Goal: Task Accomplishment & Management: Manage account settings

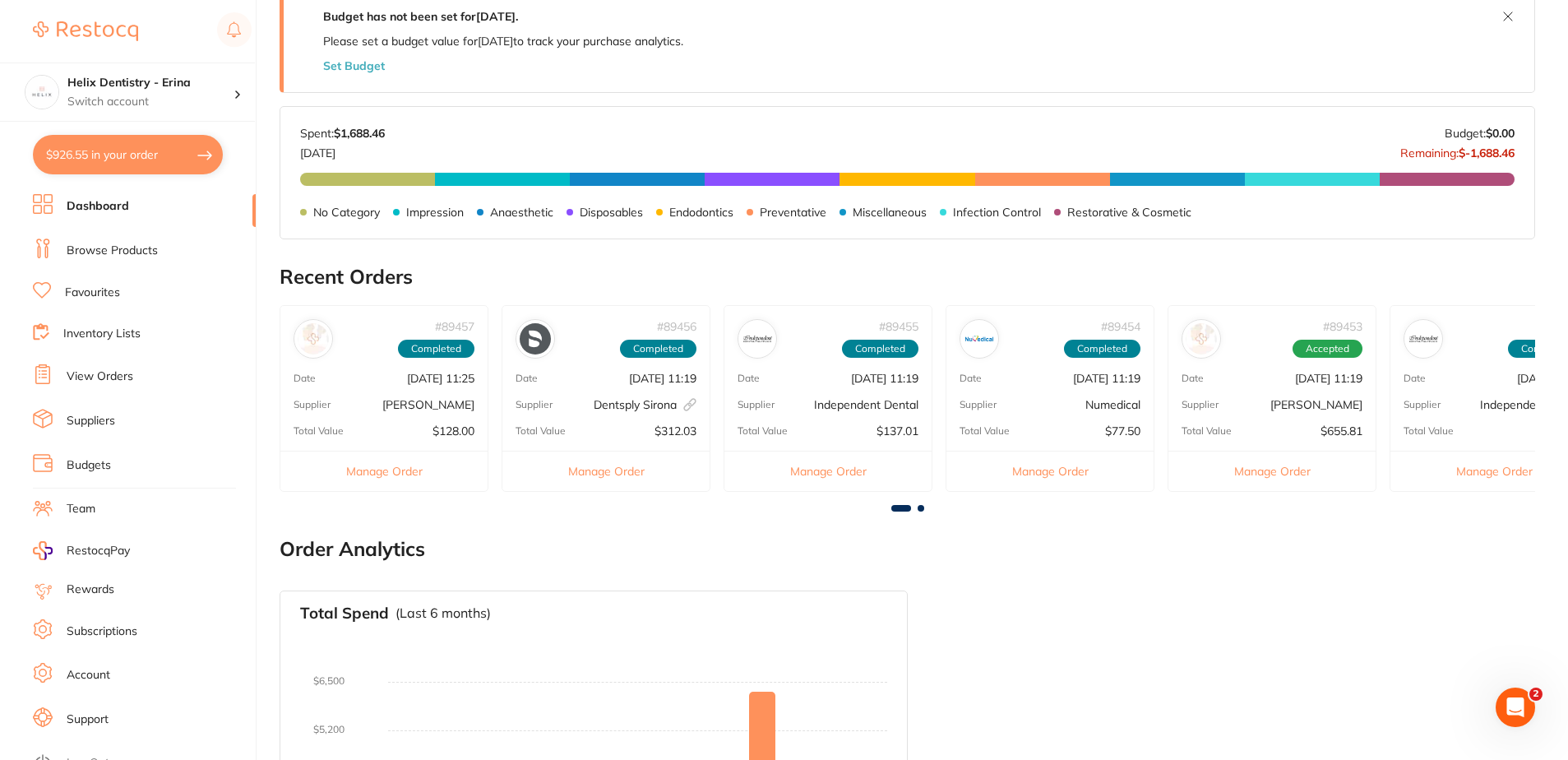
click at [417, 383] on p "[DATE] 11:25" at bounding box center [441, 379] width 67 height 13
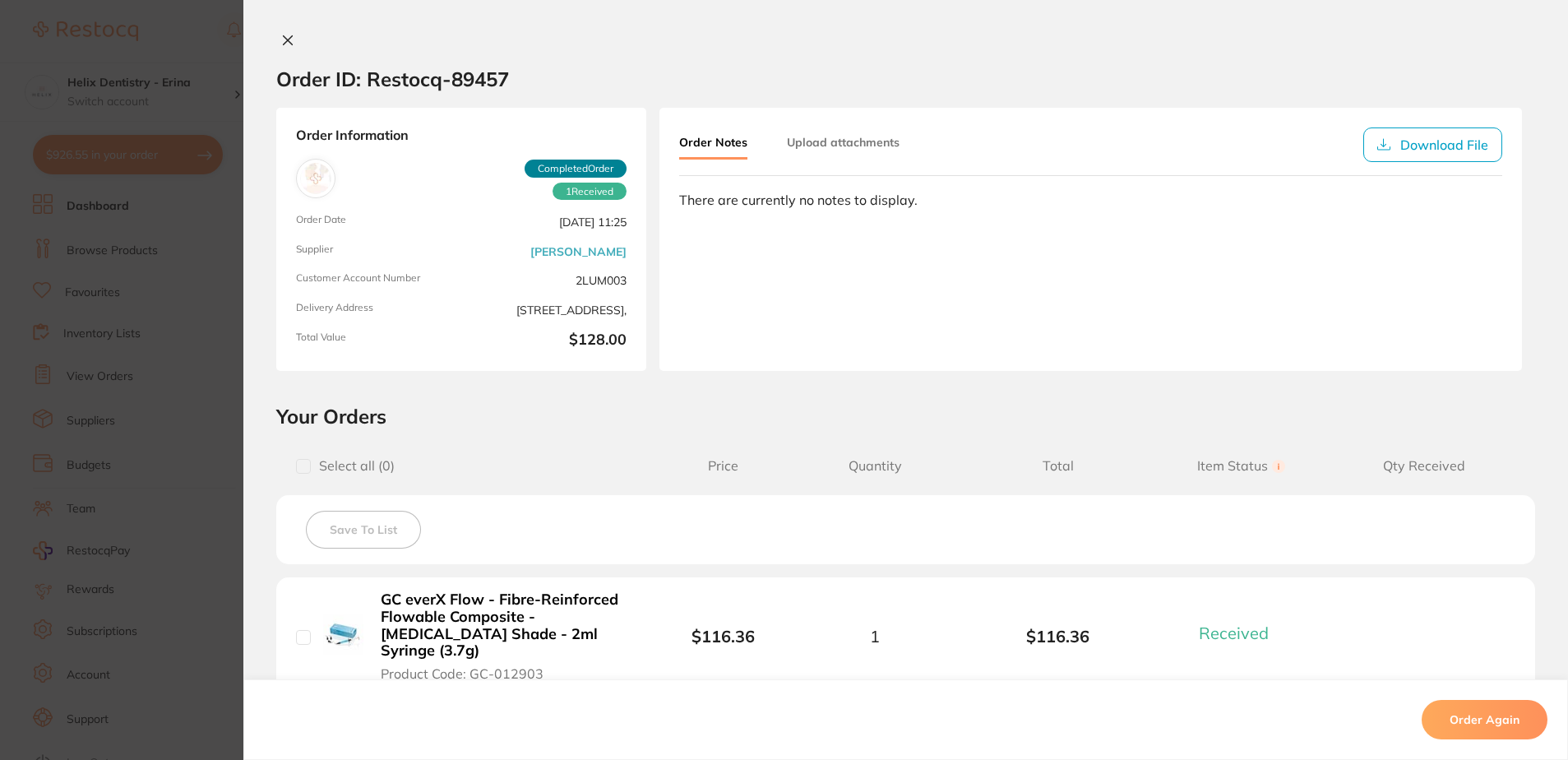
click at [305, 43] on div at bounding box center [905, 41] width 1325 height 17
click at [292, 37] on button at bounding box center [287, 41] width 23 height 17
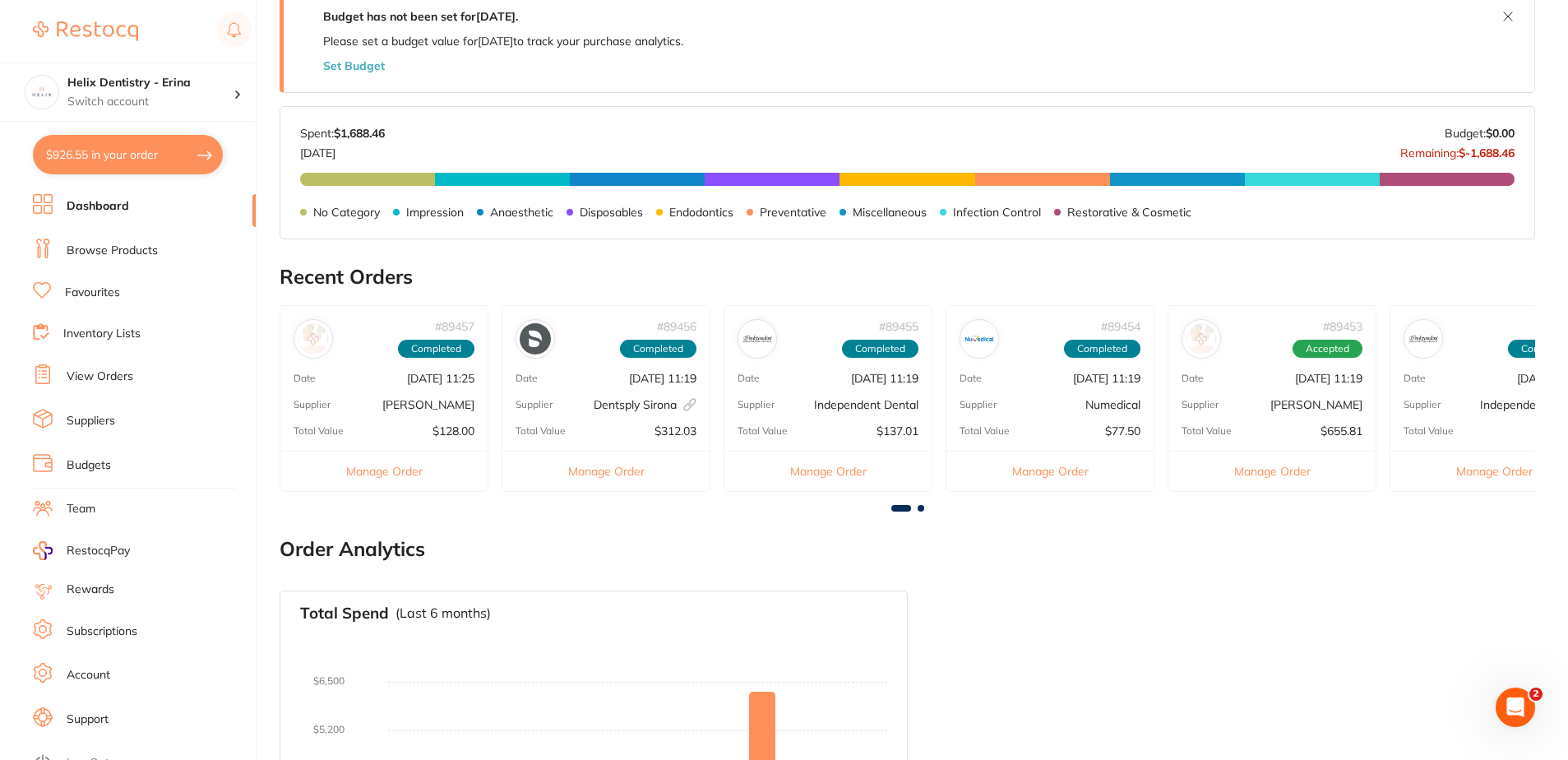
click at [1314, 391] on div "# 89453 Accepted Date [DATE] 11:19 Supplier [PERSON_NAME] Total Value $655.81 M…" at bounding box center [1272, 398] width 209 height 187
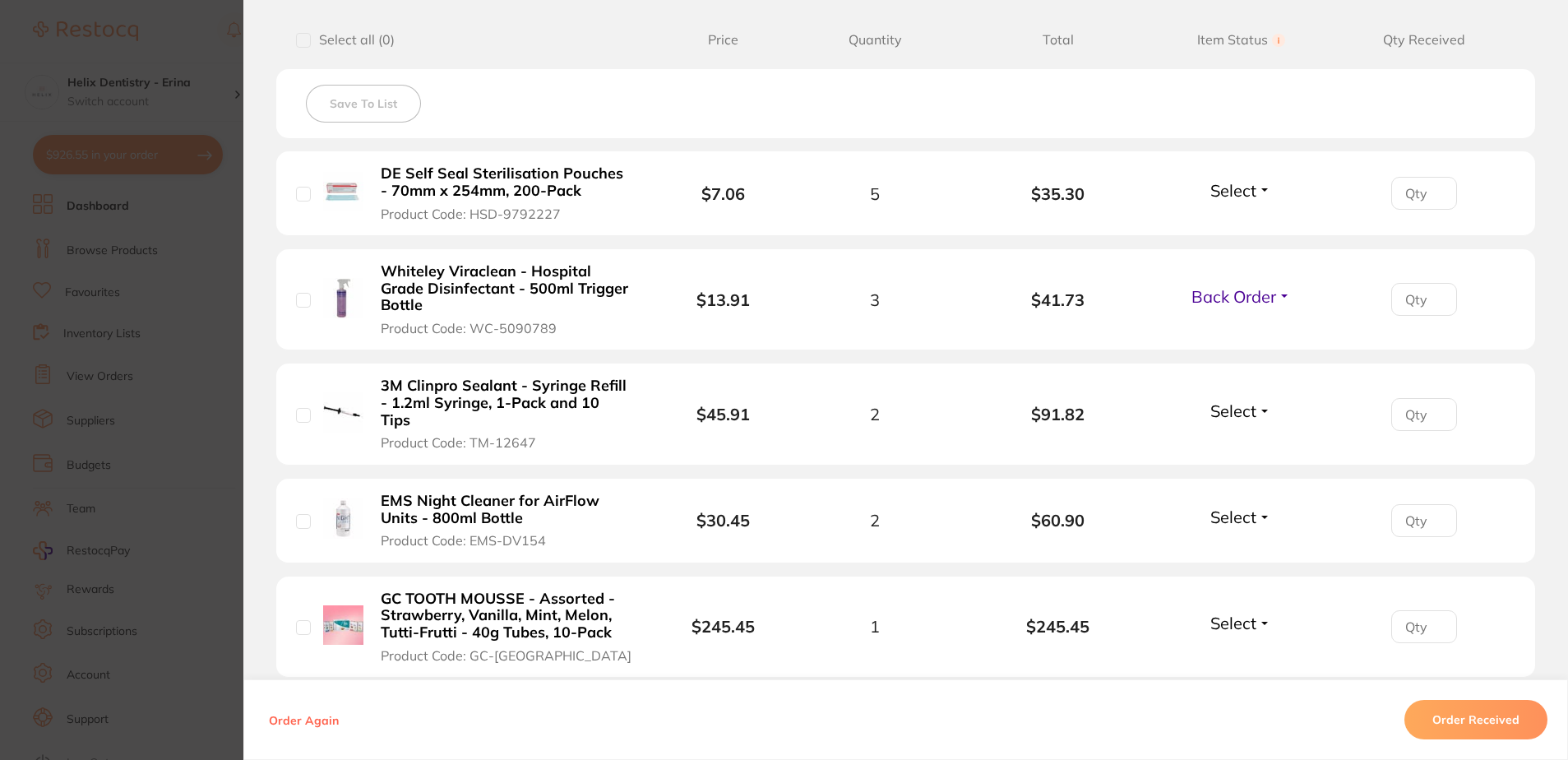
scroll to position [299, 0]
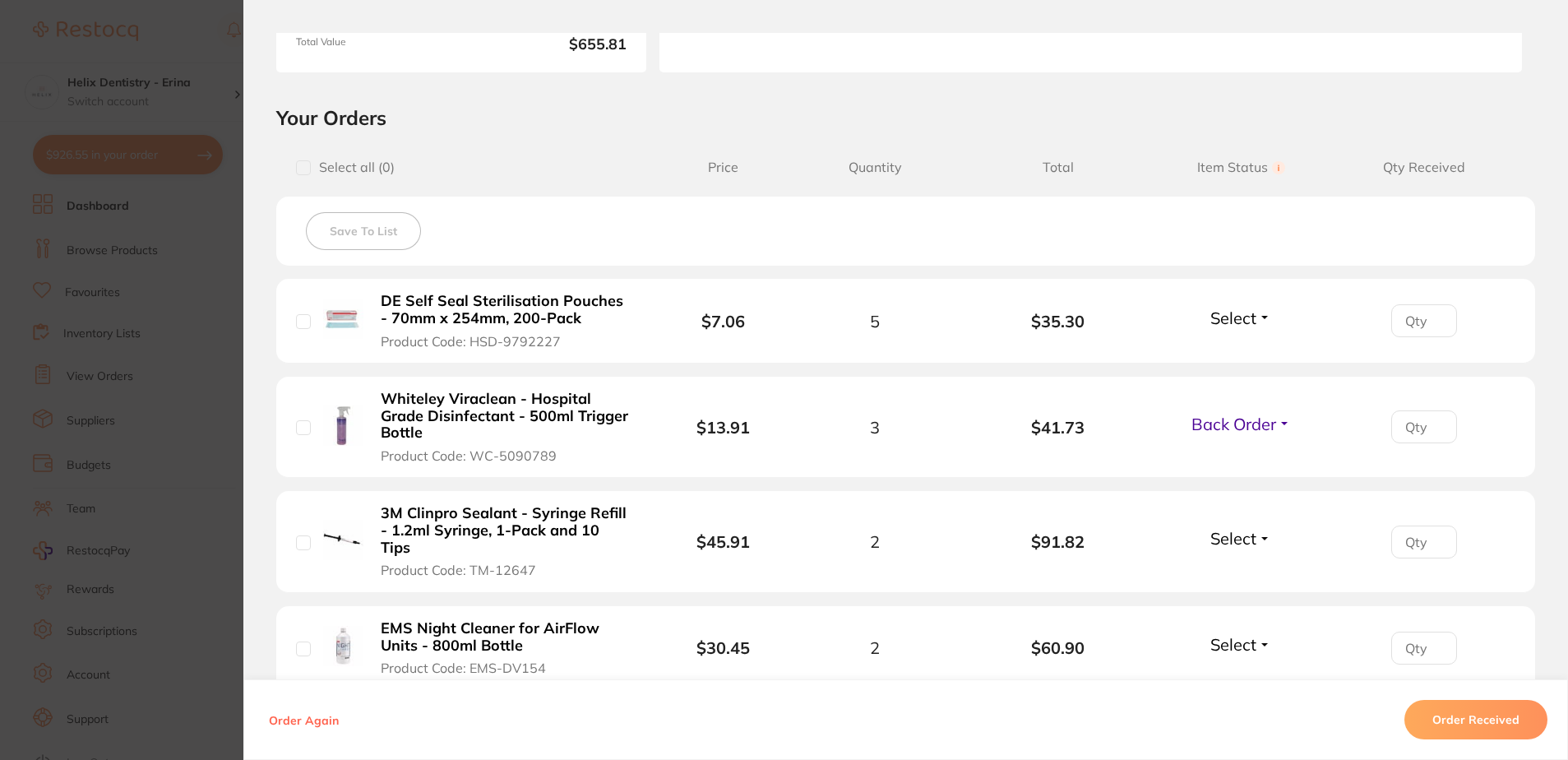
click at [194, 295] on section "Order ID: Restocq- 89453 Order Information 1 Received 2 Back Orders Accepted Or…" at bounding box center [784, 380] width 1568 height 760
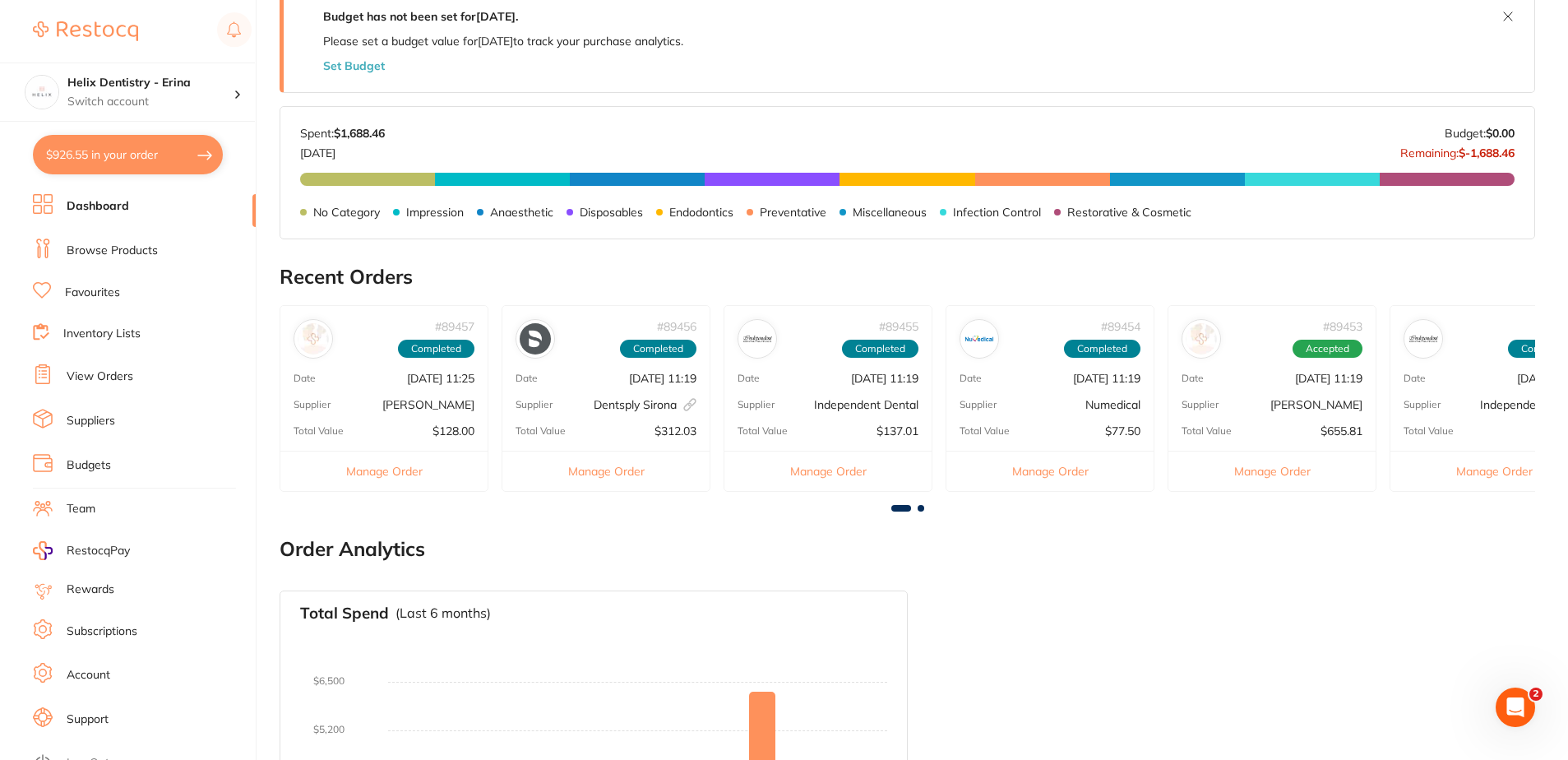
click at [923, 514] on main "Dashboard Welcome back, [PERSON_NAME] Dentistry - Erina Total Spend (Monthly) $…" at bounding box center [923, 159] width 1288 height 1635
click at [923, 509] on span at bounding box center [920, 508] width 7 height 7
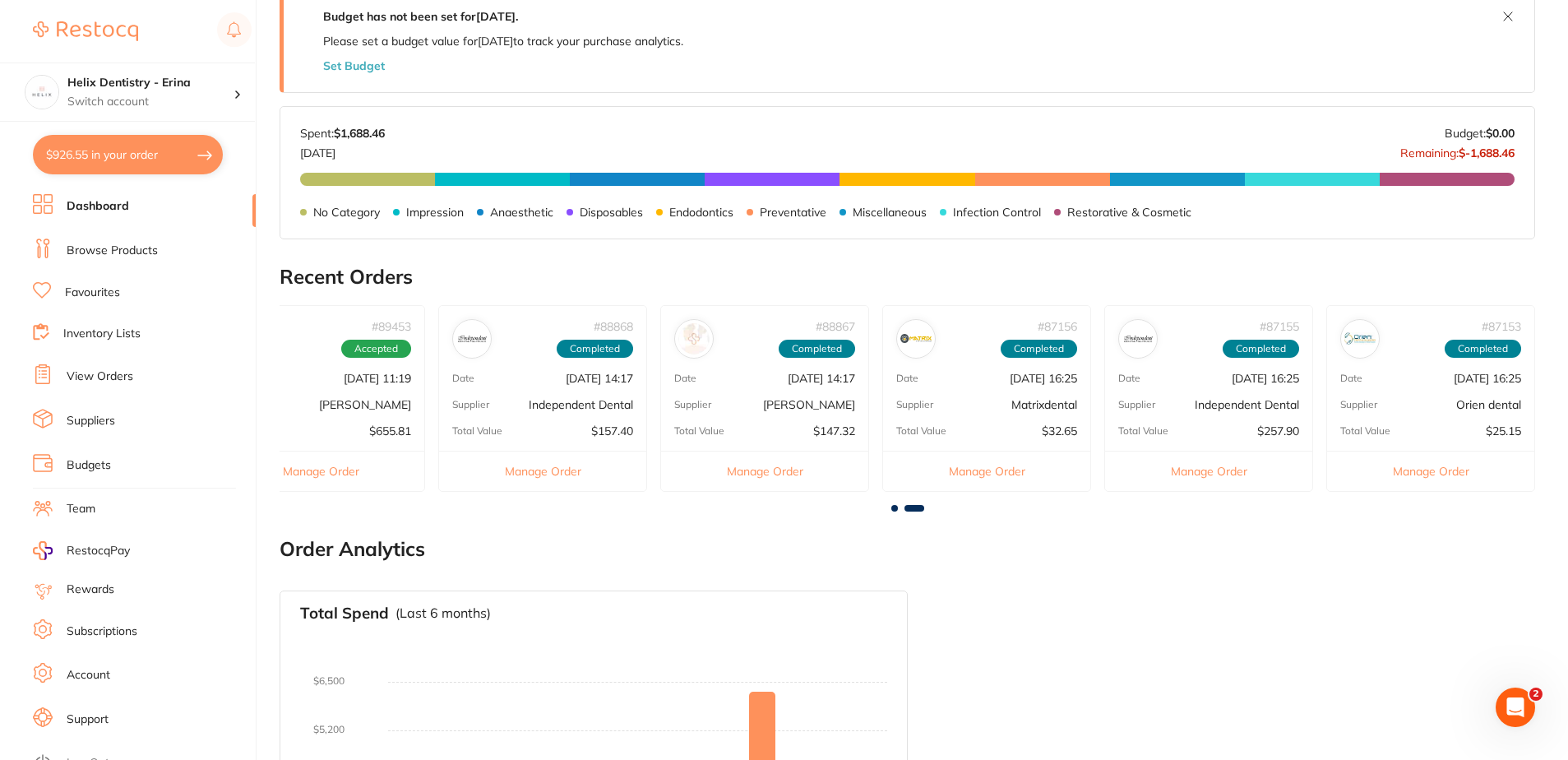
click at [781, 422] on div "# 88867 Completed Date [DATE] 14:17 Supplier [PERSON_NAME] Total Value $147.32 …" at bounding box center [764, 398] width 209 height 187
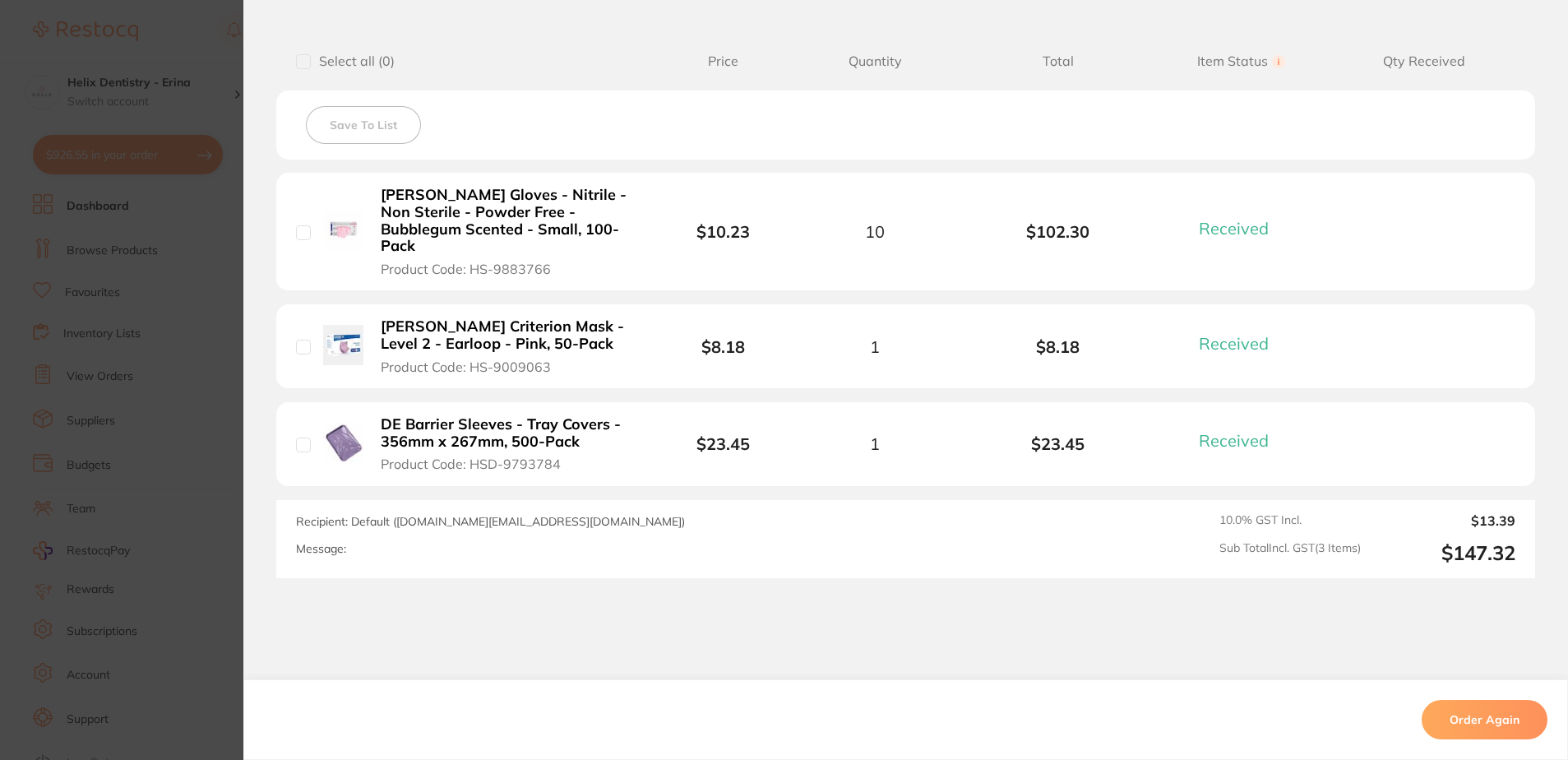
scroll to position [411, 0]
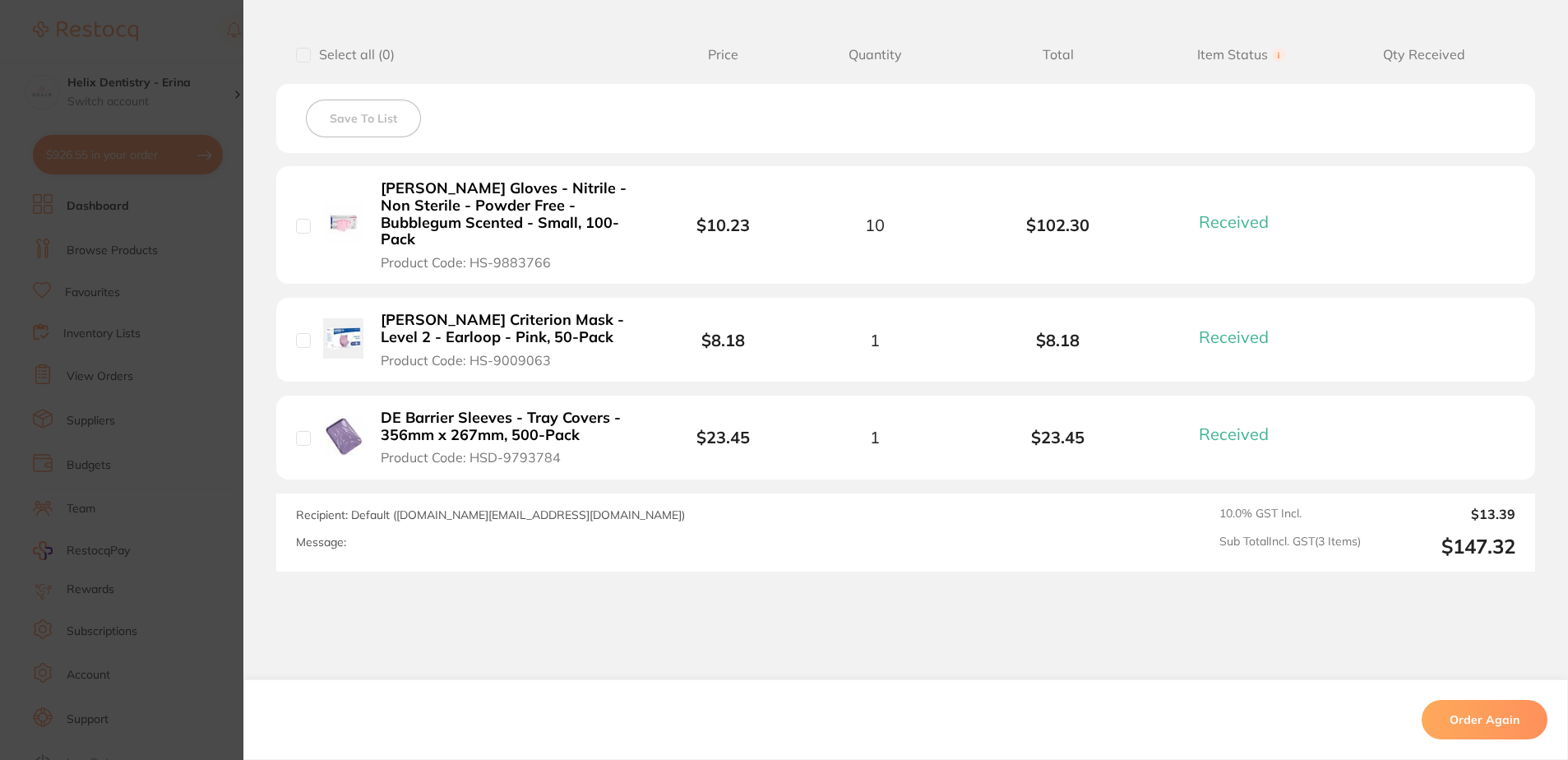
click at [96, 394] on section "Order ID: Restocq- 88867 Order Information 3 Received Completed Order Order Dat…" at bounding box center [784, 380] width 1568 height 760
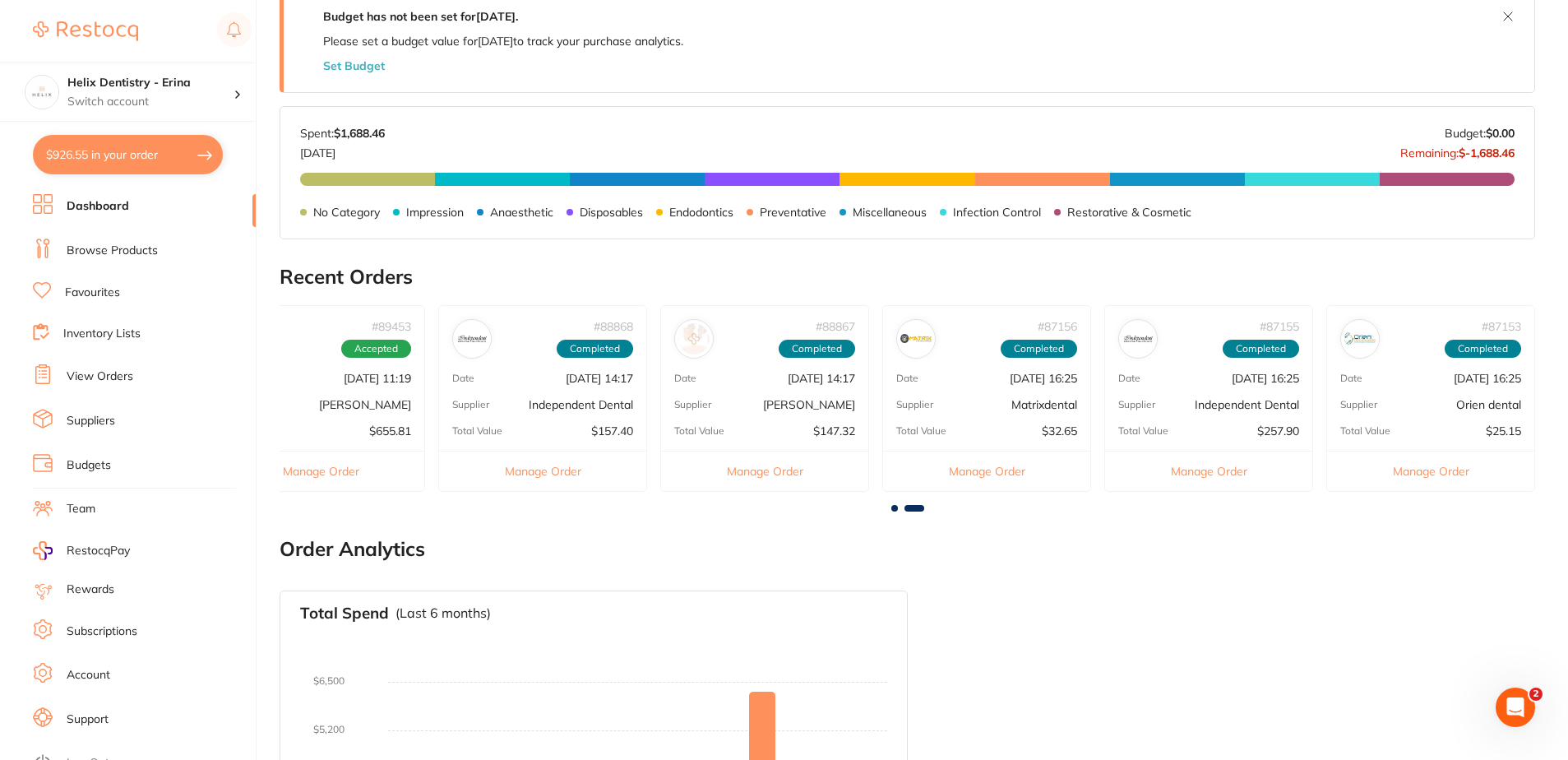
click at [894, 511] on span at bounding box center [895, 508] width 7 height 7
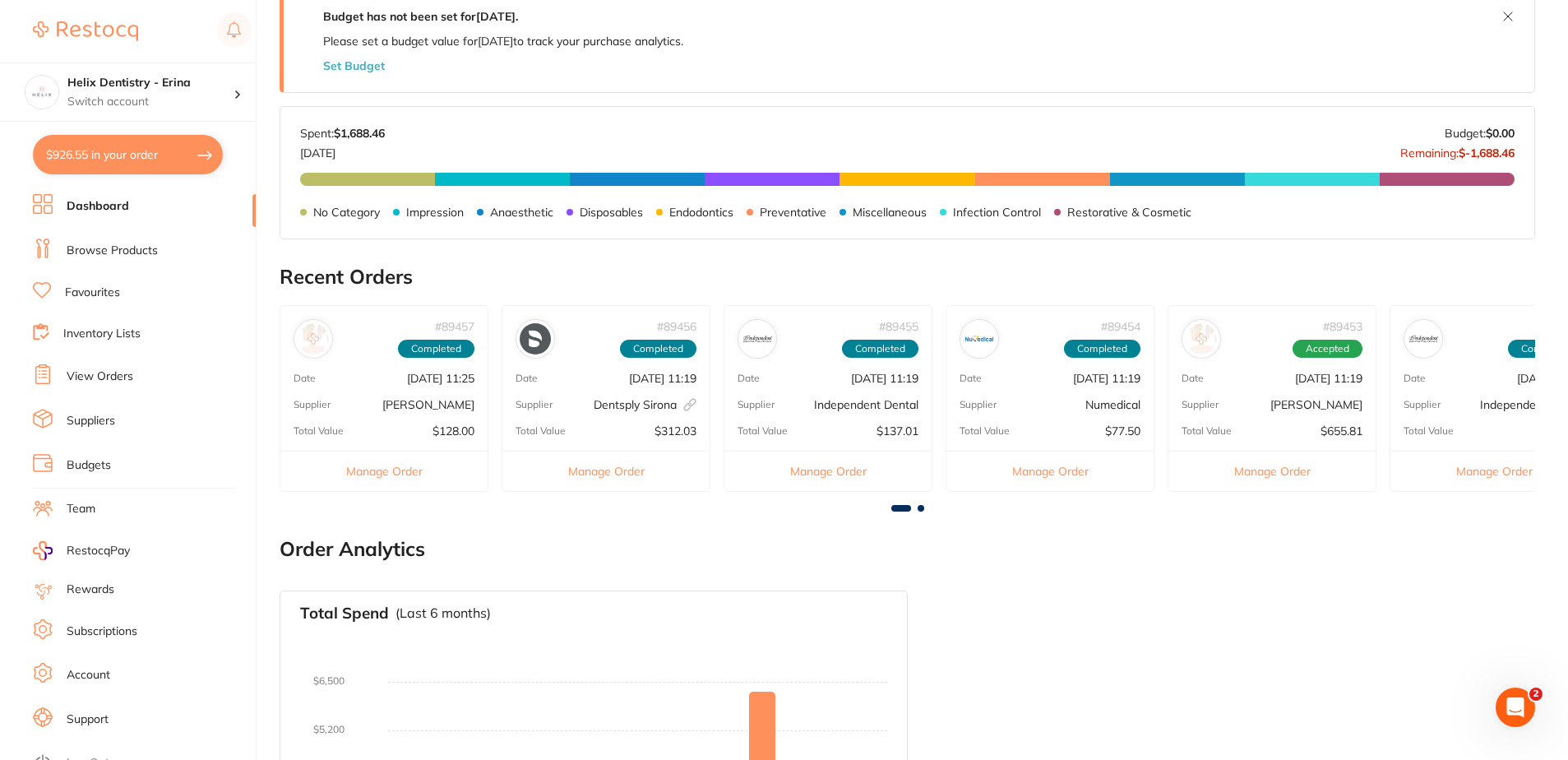
click at [389, 399] on p "[PERSON_NAME]" at bounding box center [428, 404] width 92 height 13
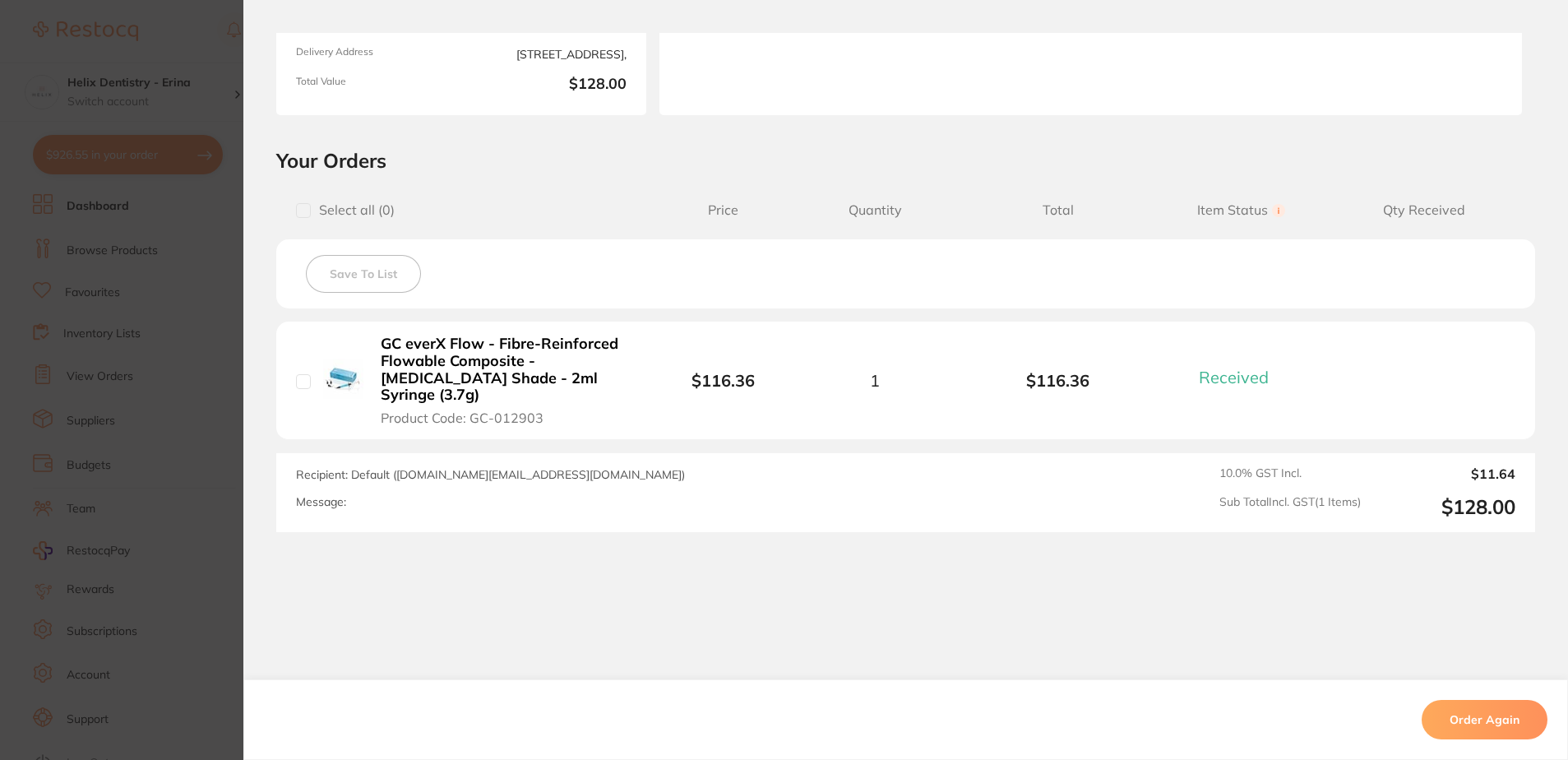
click at [3, 310] on section "Order ID: Restocq- 89457 Order Information 1 Received Completed Order Order Dat…" at bounding box center [784, 380] width 1568 height 760
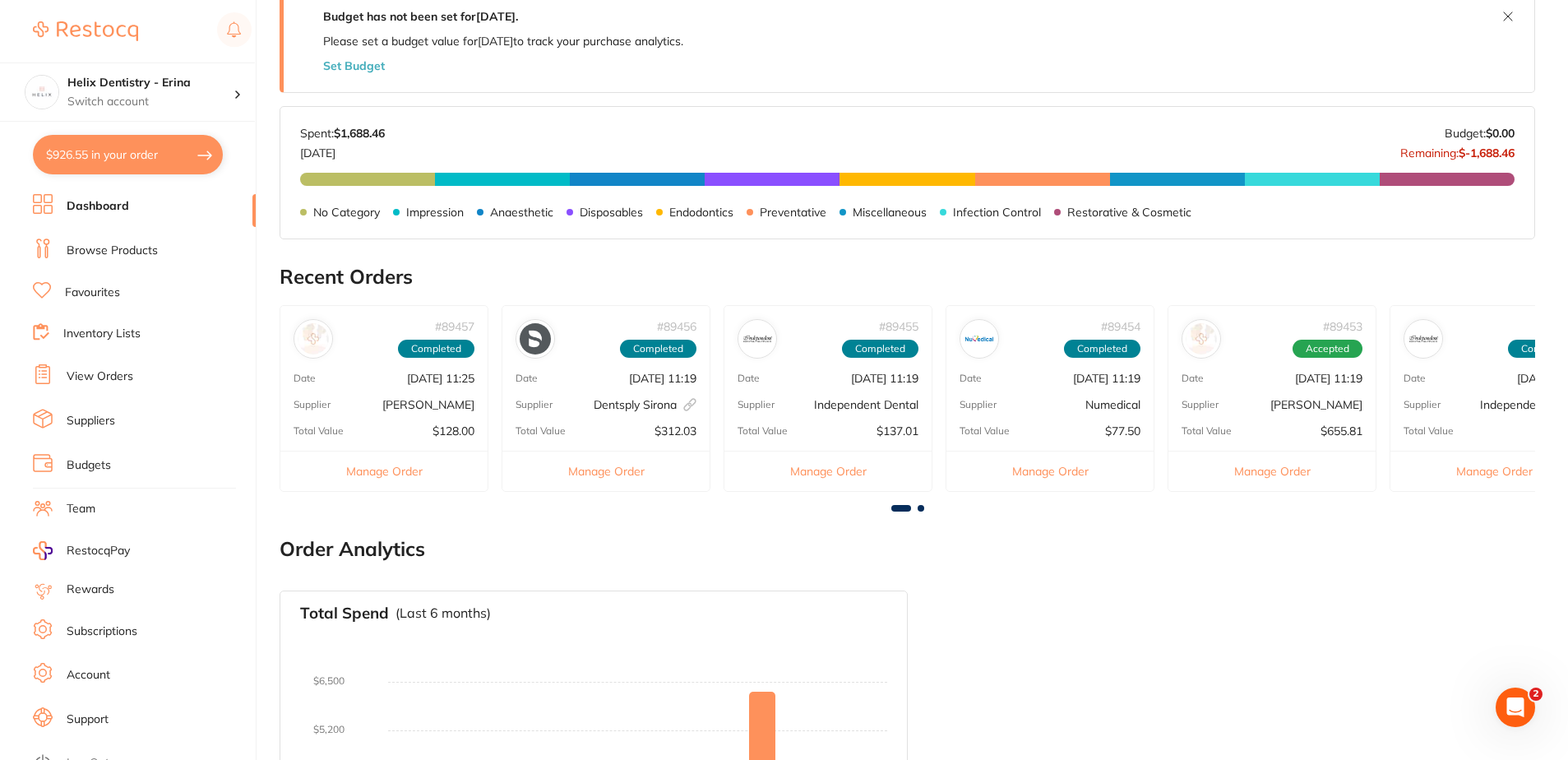
click at [1193, 445] on div "# 89453 Accepted Date [DATE] 11:19 Supplier [PERSON_NAME] Total Value $655.81 M…" at bounding box center [1272, 398] width 209 height 187
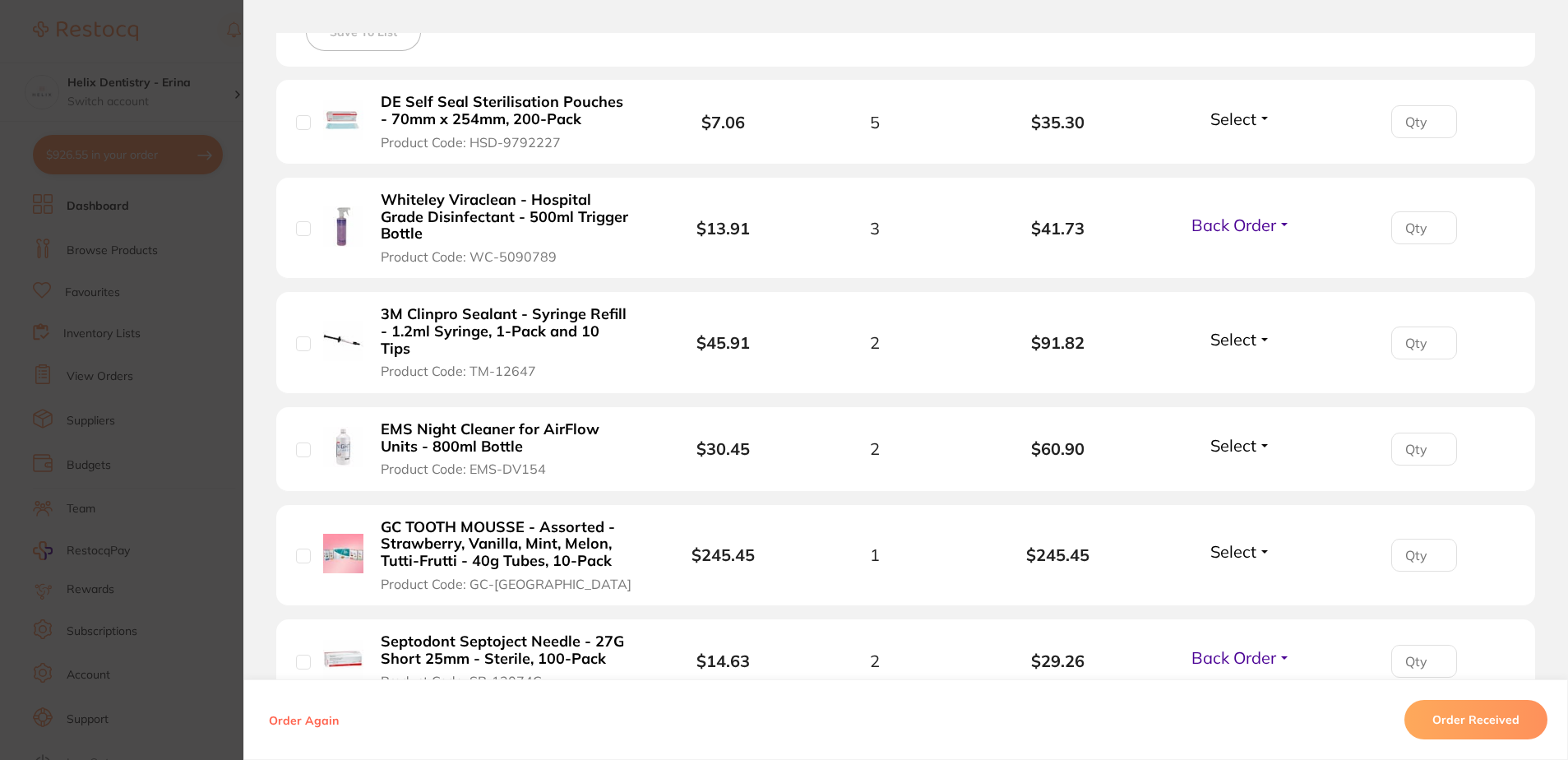
scroll to position [494, 0]
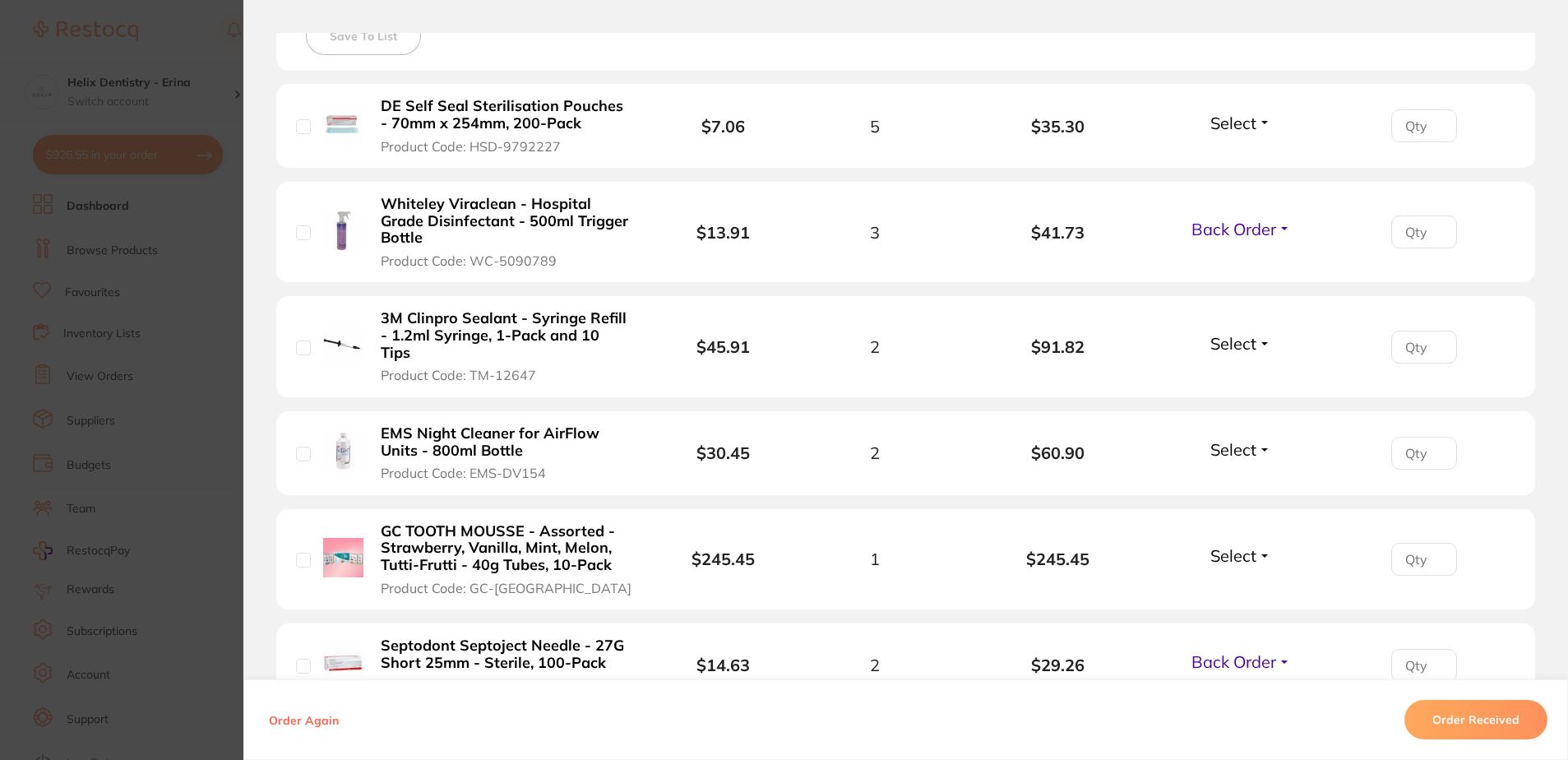
click at [302, 123] on input "checkbox" at bounding box center [303, 126] width 14 height 14
checkbox input "true"
click at [1435, 122] on input "1" at bounding box center [1424, 126] width 66 height 33
click at [1435, 122] on input "2" at bounding box center [1424, 126] width 66 height 33
click at [1435, 122] on input "3" at bounding box center [1424, 126] width 66 height 33
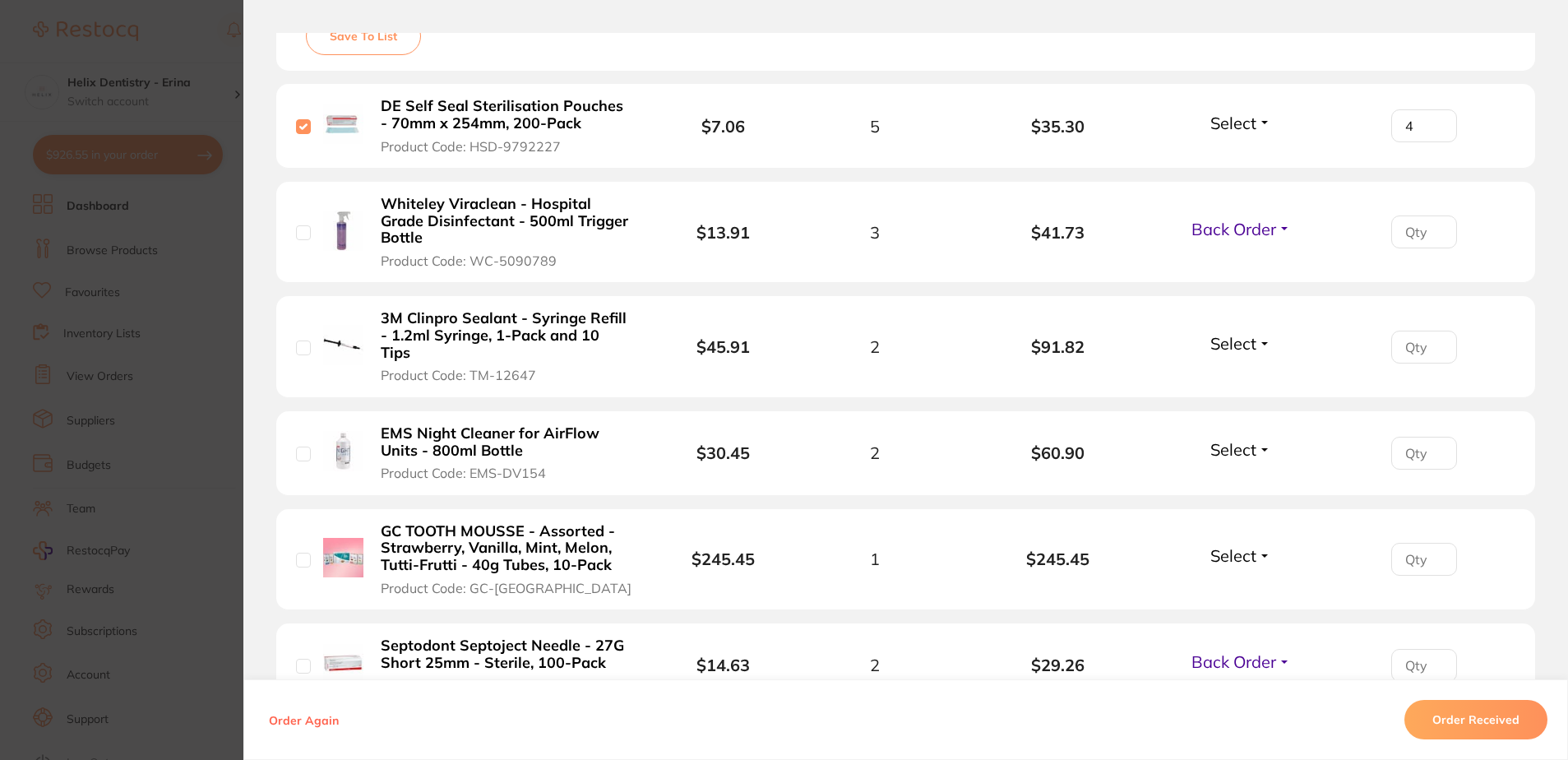
click at [1435, 122] on input "4" at bounding box center [1424, 126] width 66 height 33
type input "5"
click at [1435, 122] on input "5" at bounding box center [1424, 126] width 66 height 33
click at [296, 215] on div "Whiteley Viraclean - Hospital Grade Disinfectant - 500ml Trigger Bottle Product…" at bounding box center [479, 231] width 366 height 74
click at [296, 227] on input "checkbox" at bounding box center [303, 232] width 14 height 14
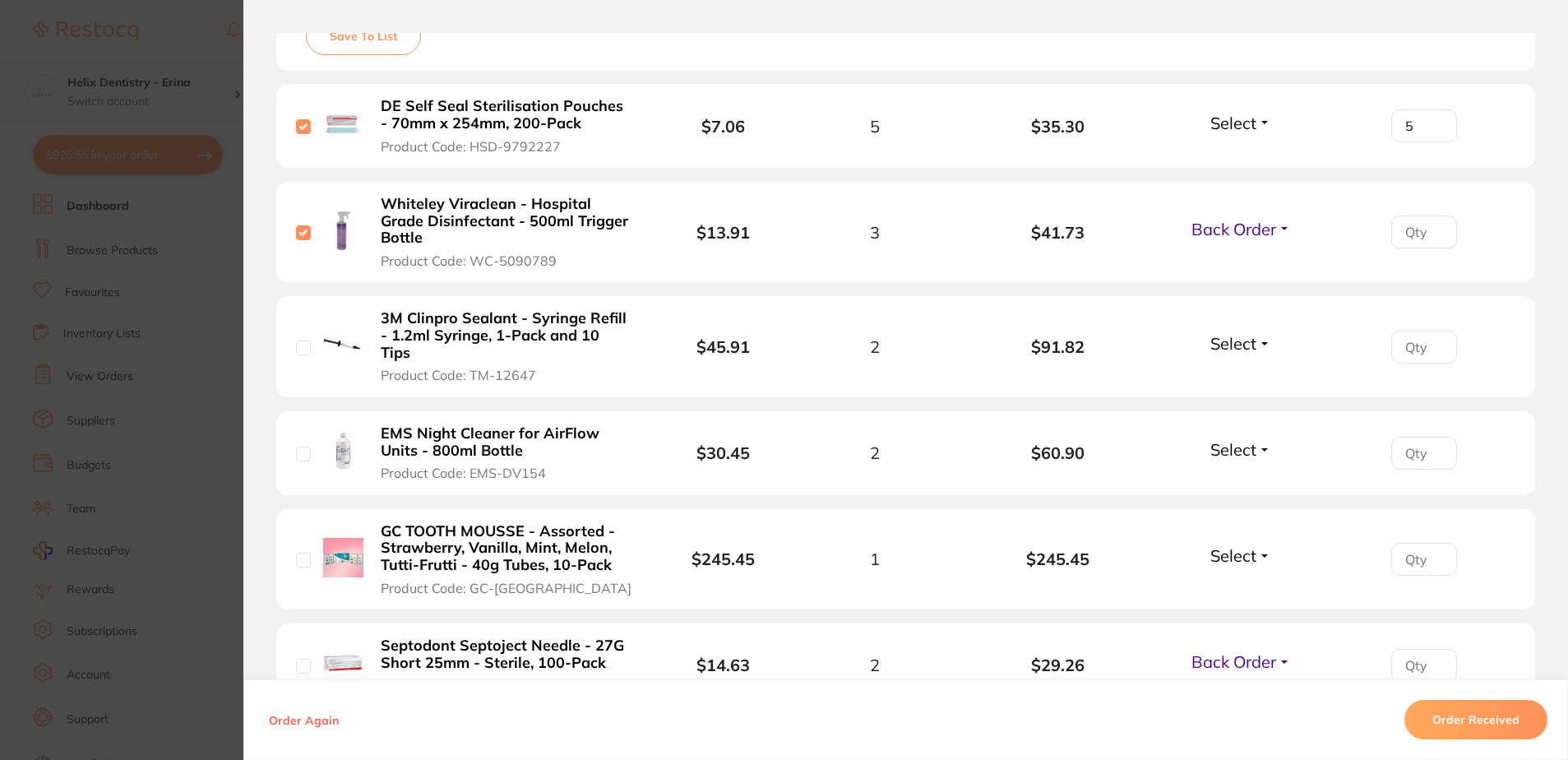
checkbox input "true"
click at [1430, 143] on input "1" at bounding box center [1424, 126] width 66 height 33
click at [1430, 143] on input "2" at bounding box center [1424, 126] width 66 height 33
type input "3"
click at [1430, 143] on input "3" at bounding box center [1424, 126] width 66 height 33
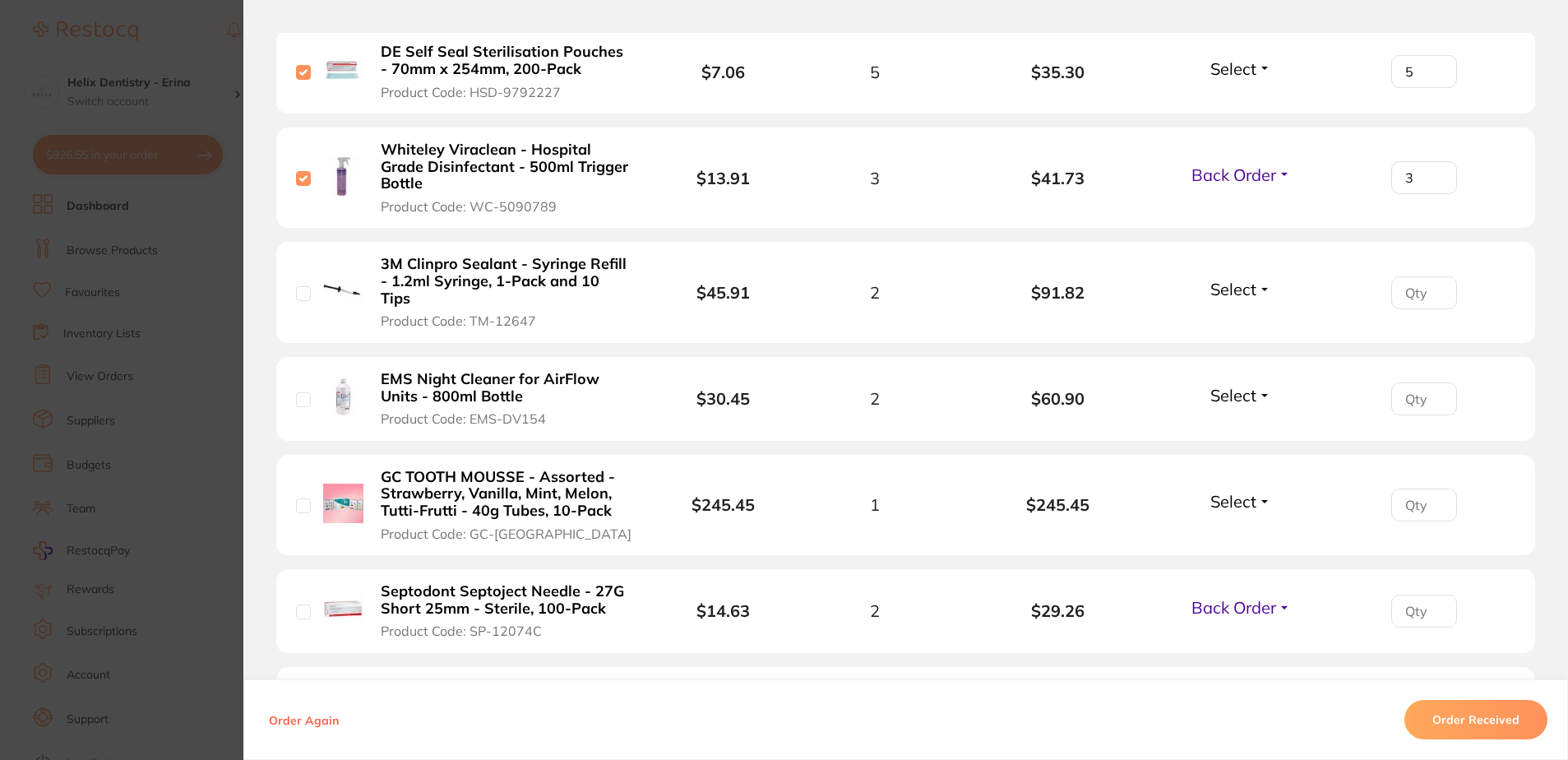
scroll to position [576, 0]
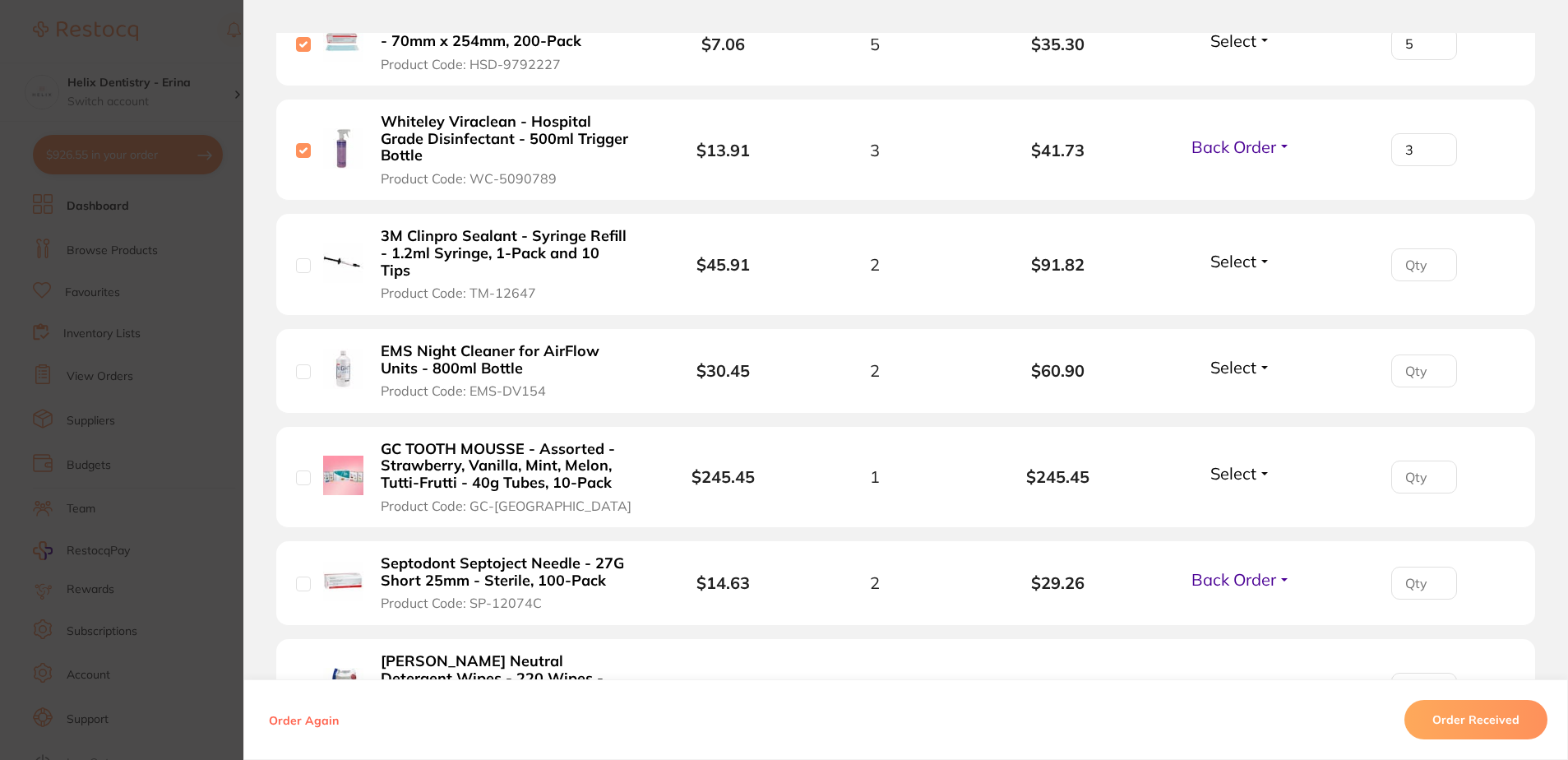
click at [305, 259] on input "checkbox" at bounding box center [303, 265] width 14 height 14
checkbox input "true"
click at [1433, 60] on input "1" at bounding box center [1424, 43] width 66 height 33
type input "2"
click at [1433, 60] on input "2" at bounding box center [1424, 43] width 66 height 33
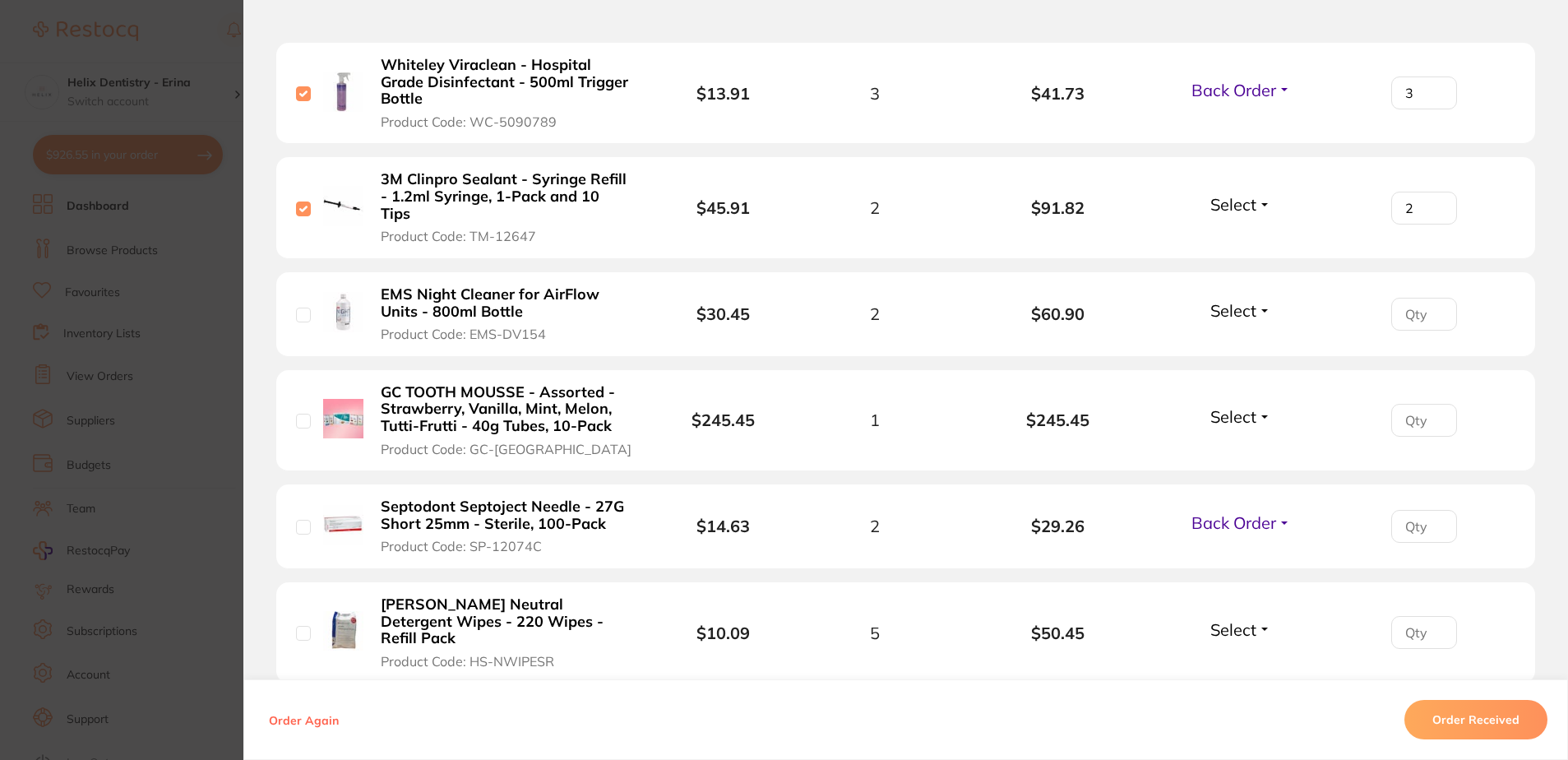
scroll to position [658, 0]
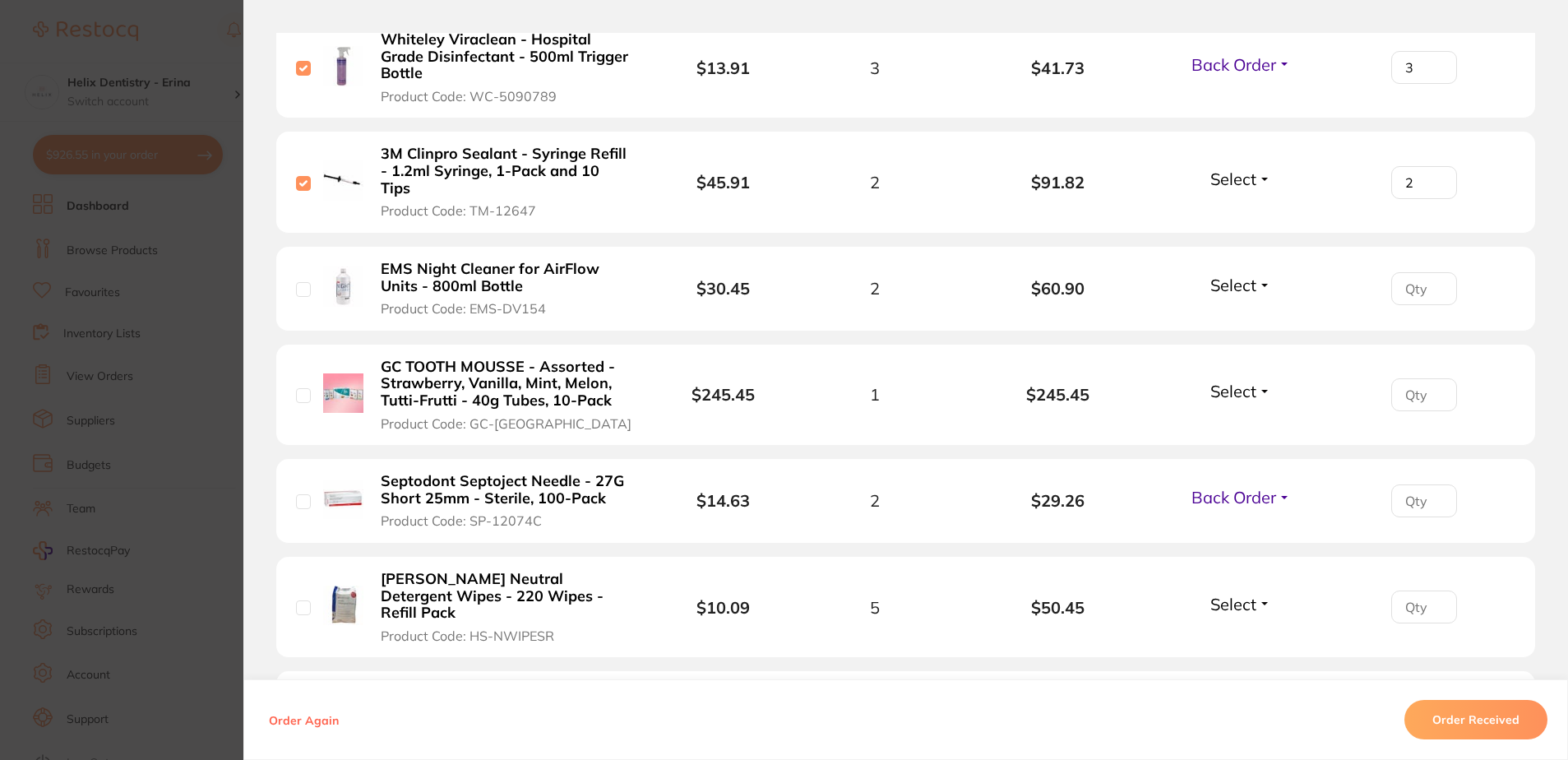
click at [308, 268] on div "EMS Night Cleaner for AirFlow Units - 800ml Bottle Product Code: EMS-DV154" at bounding box center [479, 288] width 366 height 58
click at [305, 282] on input "checkbox" at bounding box center [303, 288] width 14 height 14
checkbox input "true"
type input "2"
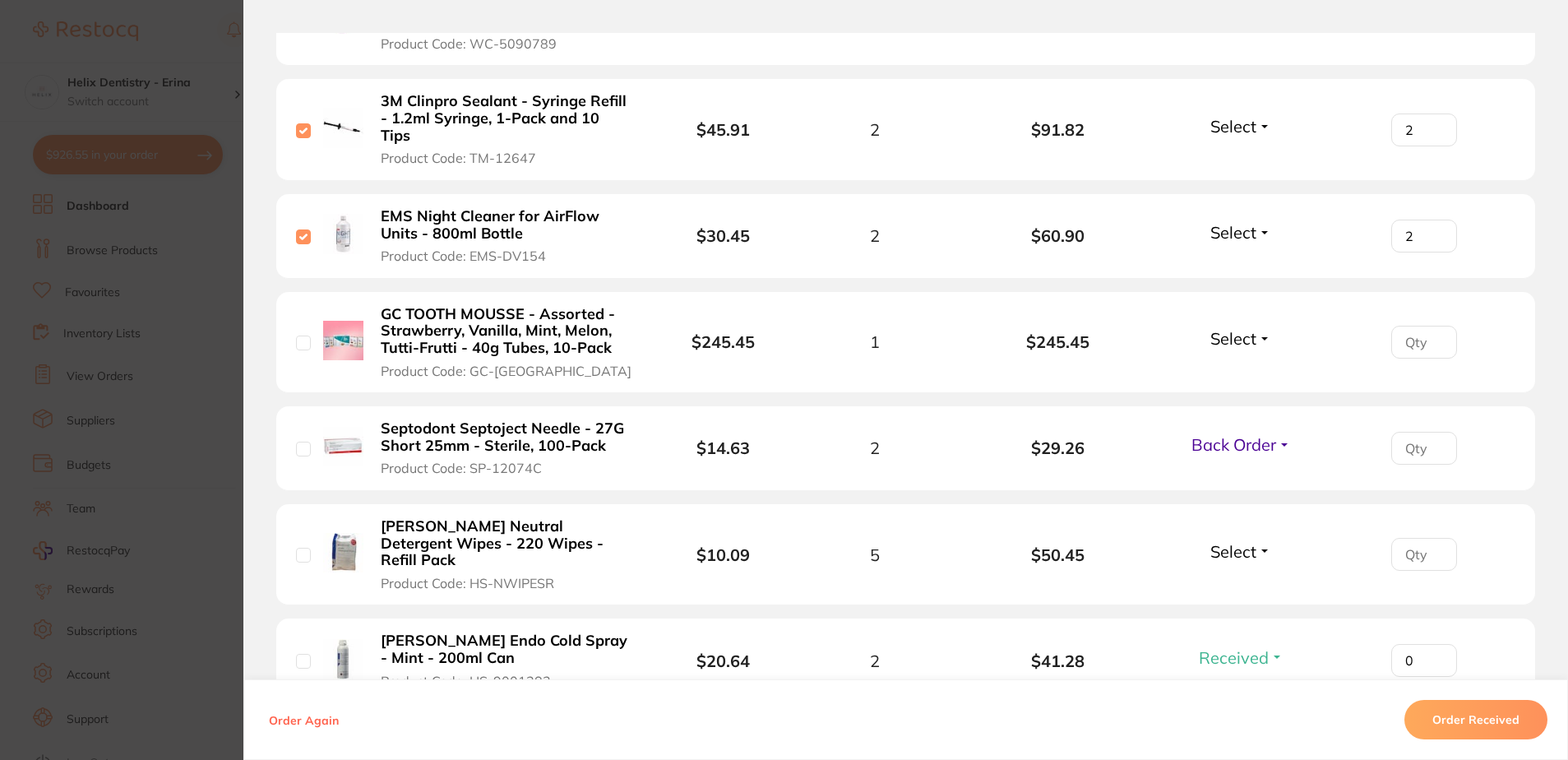
scroll to position [741, 0]
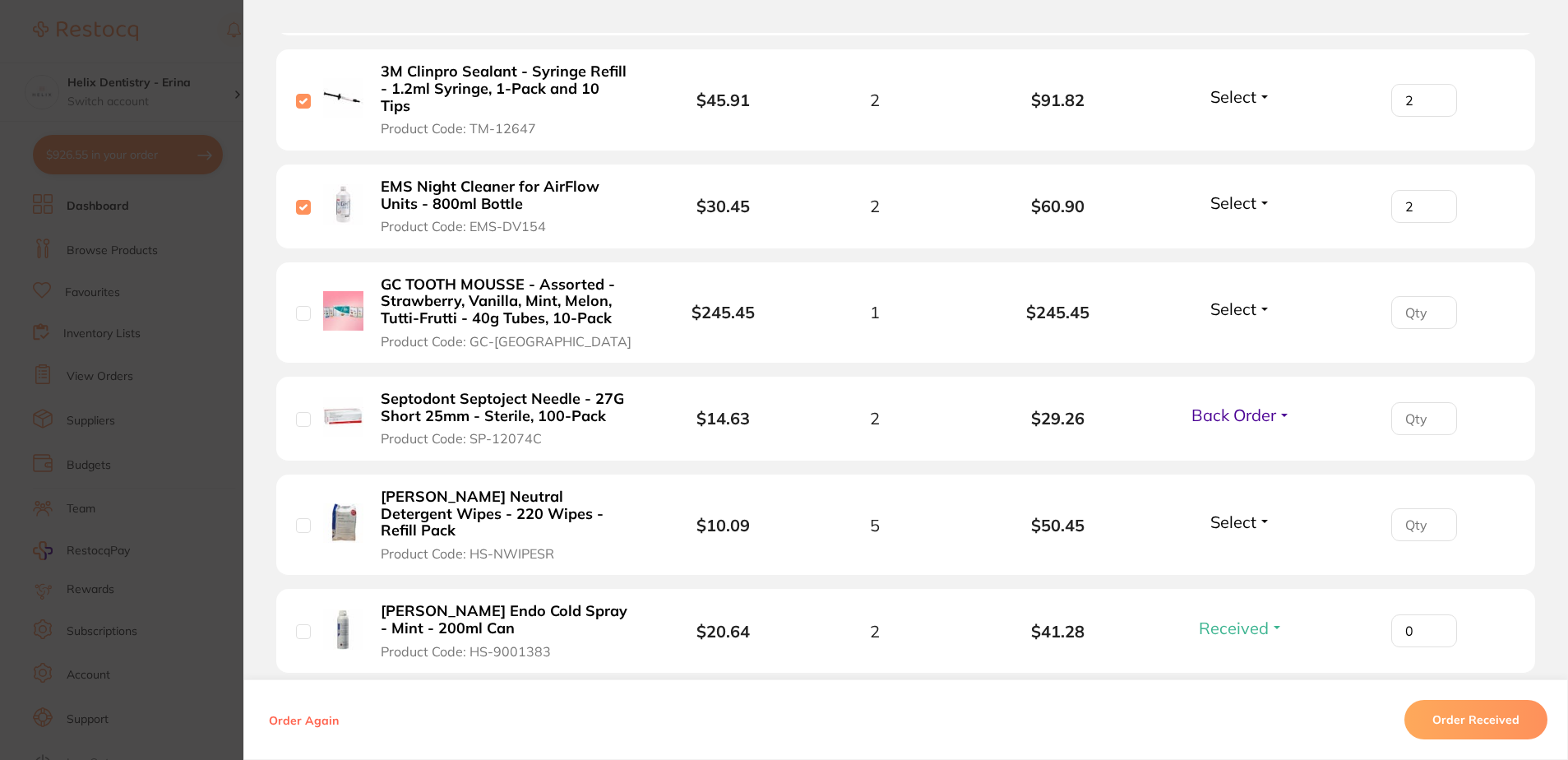
click at [297, 288] on div "GC TOOTH MOUSSE - Assorted - Strawberry, Vanilla, Mint, Melon, Tutti-Frutti - 4…" at bounding box center [479, 312] width 366 height 74
click at [304, 306] on input "checkbox" at bounding box center [303, 312] width 14 height 14
checkbox input "true"
type input "1"
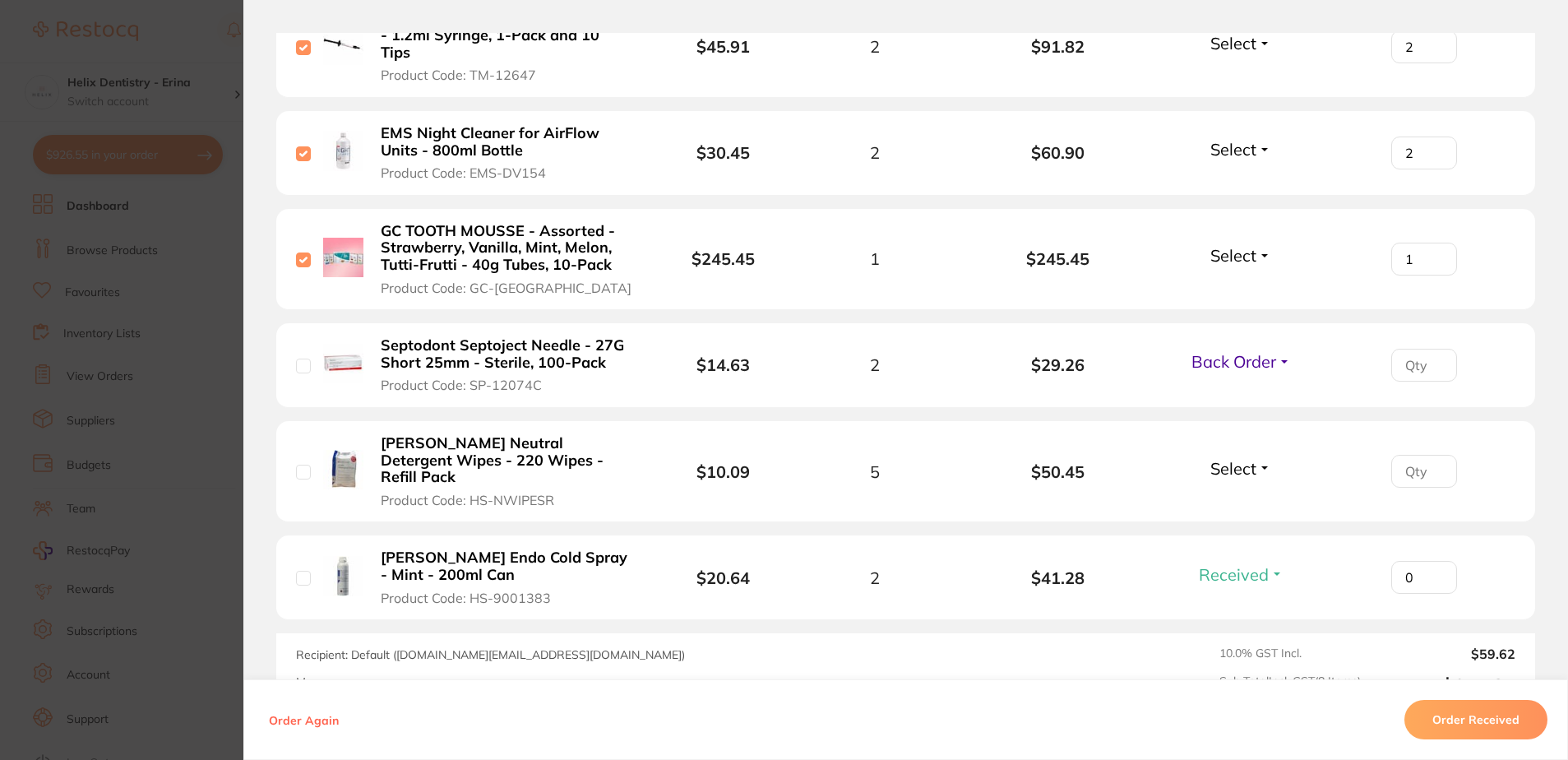
scroll to position [822, 0]
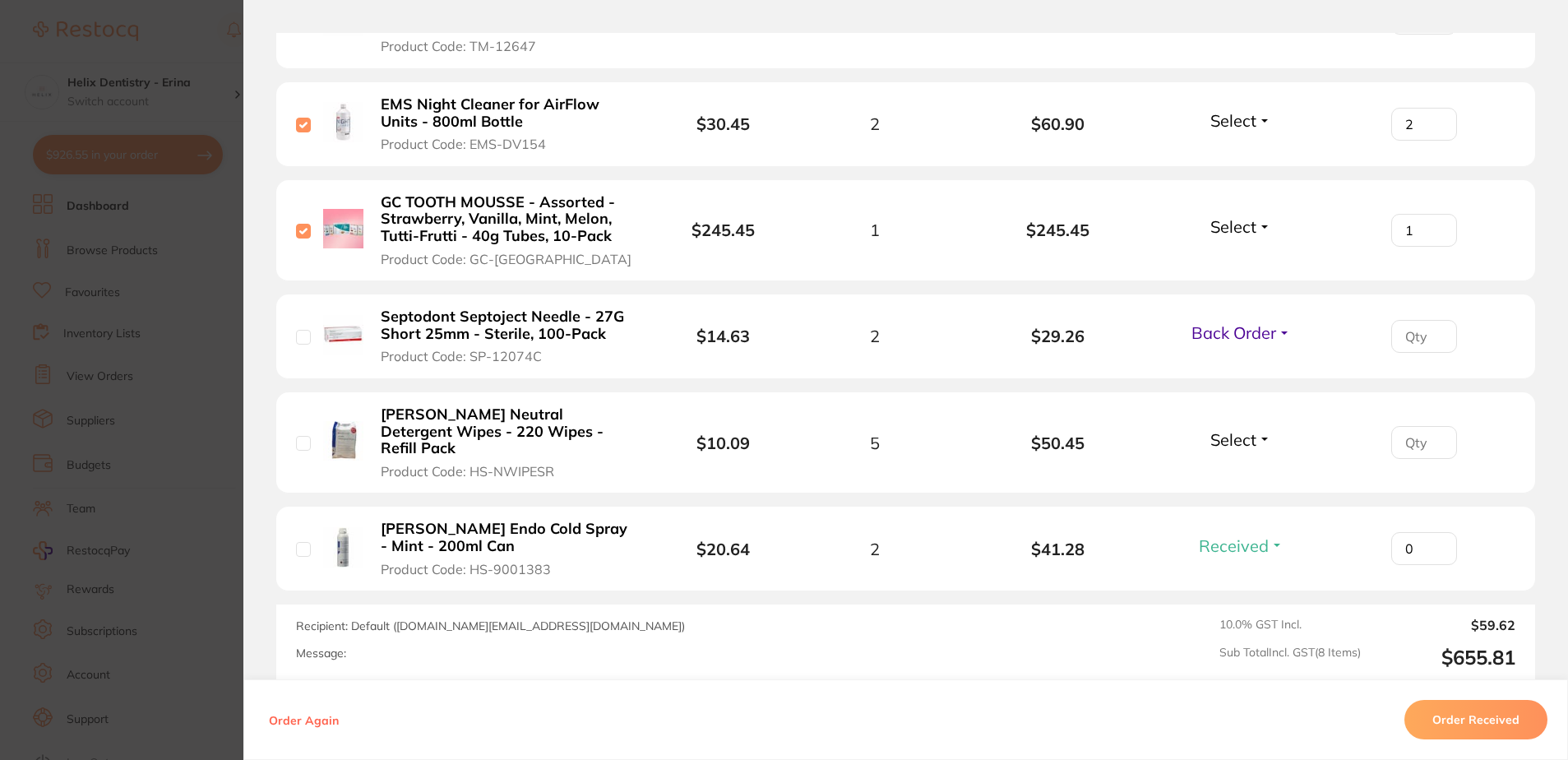
click at [1255, 323] on span "Back Order" at bounding box center [1234, 333] width 84 height 20
click at [1229, 392] on li "[PERSON_NAME] Neutral Detergent Wipes - 220 Wipes - Refill Pack Product Code: H…" at bounding box center [905, 443] width 1259 height 102
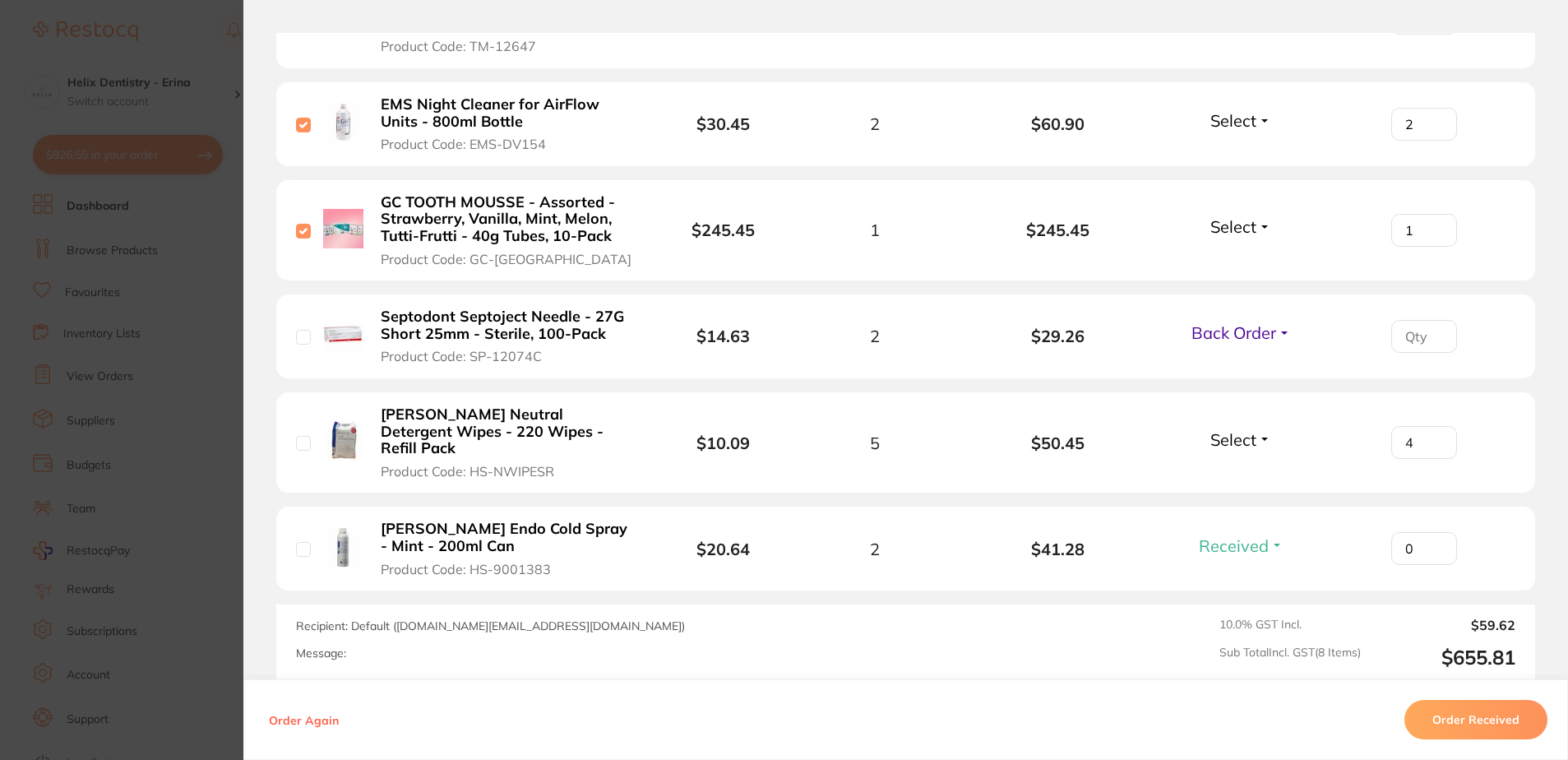
type input "5"
drag, startPoint x: 1239, startPoint y: 398, endPoint x: 1246, endPoint y: 411, distance: 14.8
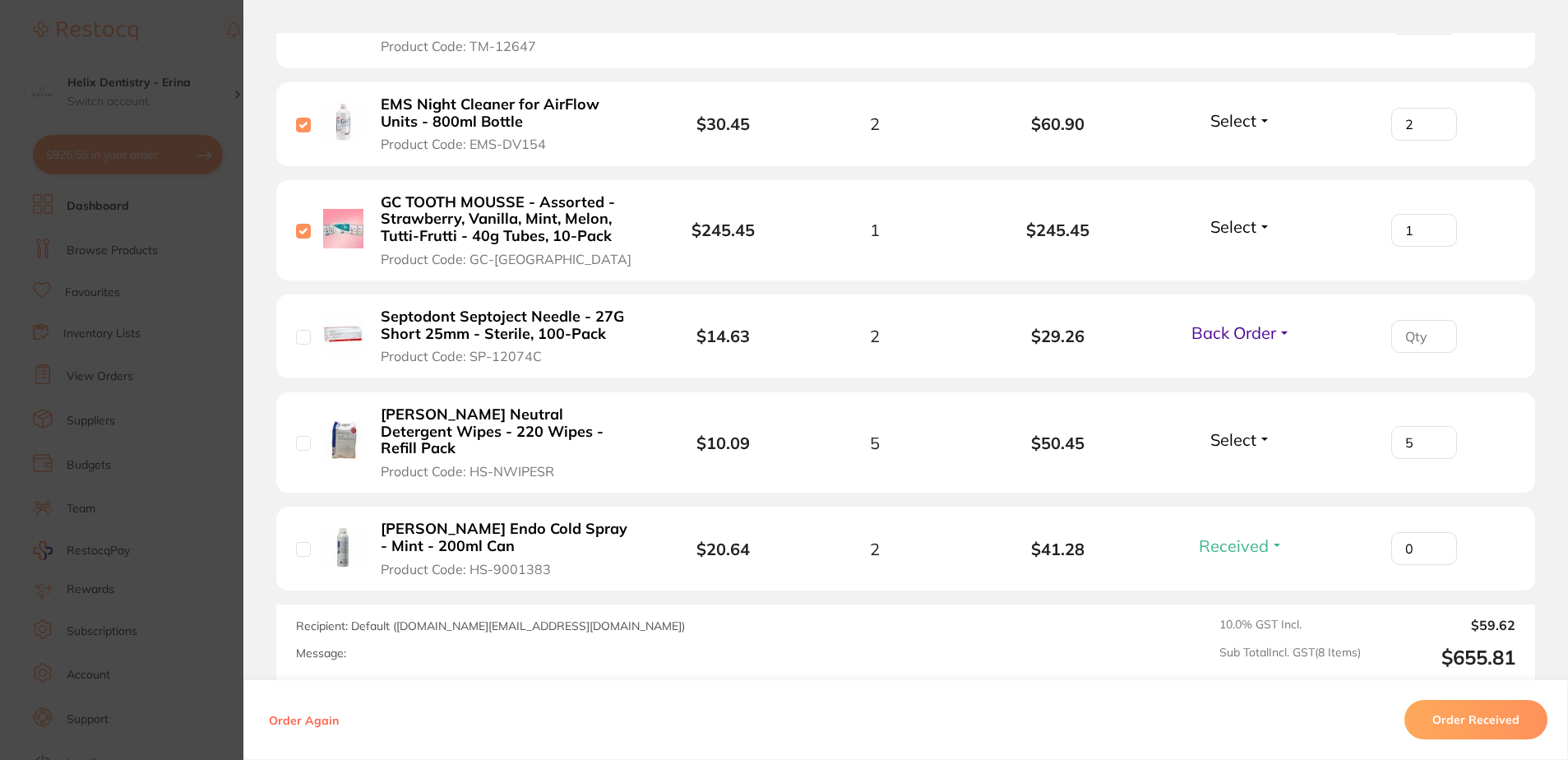
click at [1240, 403] on li "[PERSON_NAME] Neutral Detergent Wipes - 220 Wipes - Refill Pack Product Code: H…" at bounding box center [905, 443] width 1259 height 102
click at [1246, 429] on span "Select" at bounding box center [1234, 439] width 46 height 20
click at [1227, 469] on span "Received" at bounding box center [1241, 474] width 42 height 12
click at [1219, 217] on span "Select" at bounding box center [1234, 226] width 46 height 20
click at [1220, 256] on span "Received" at bounding box center [1241, 262] width 42 height 12
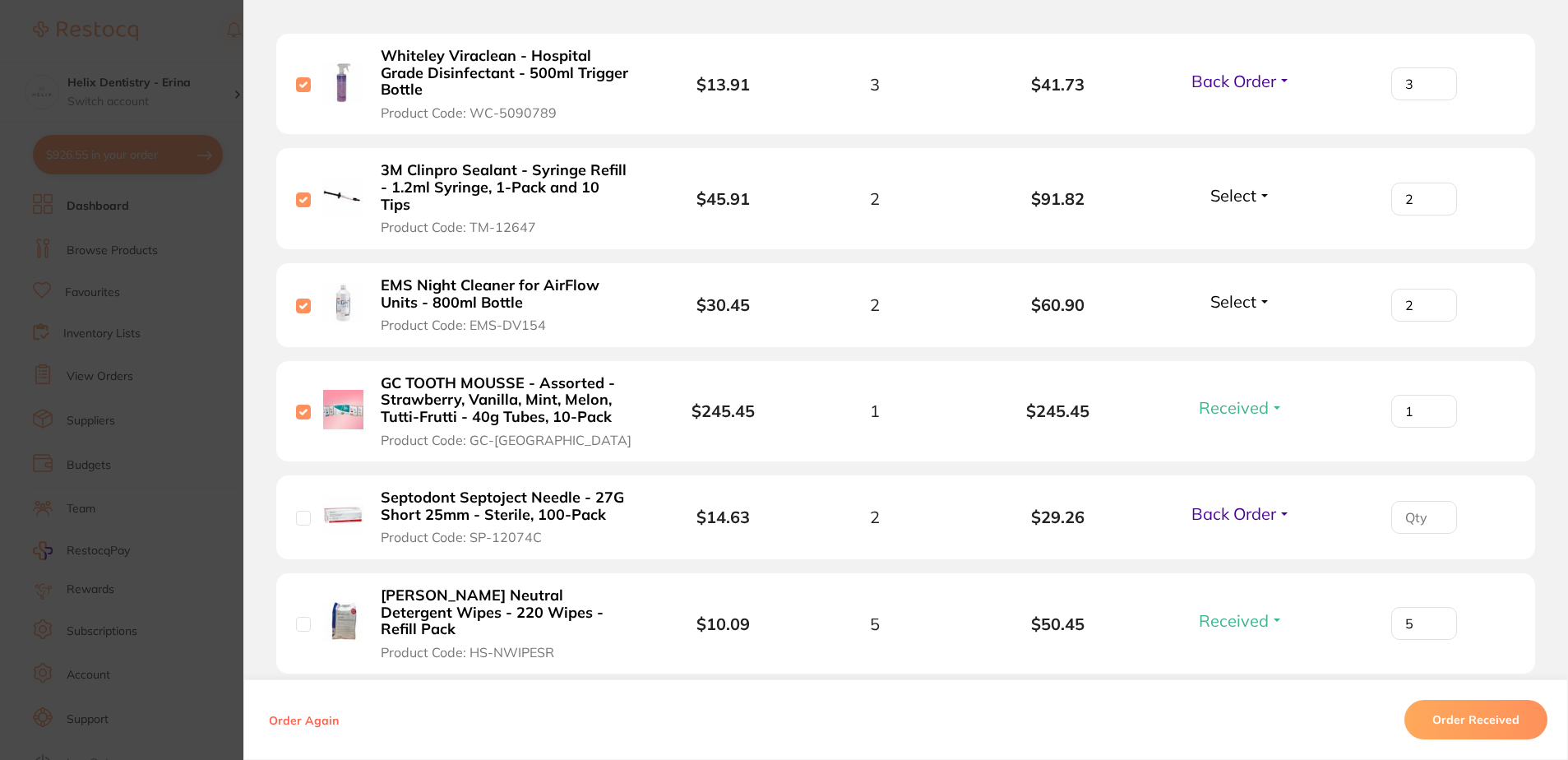
scroll to position [576, 0]
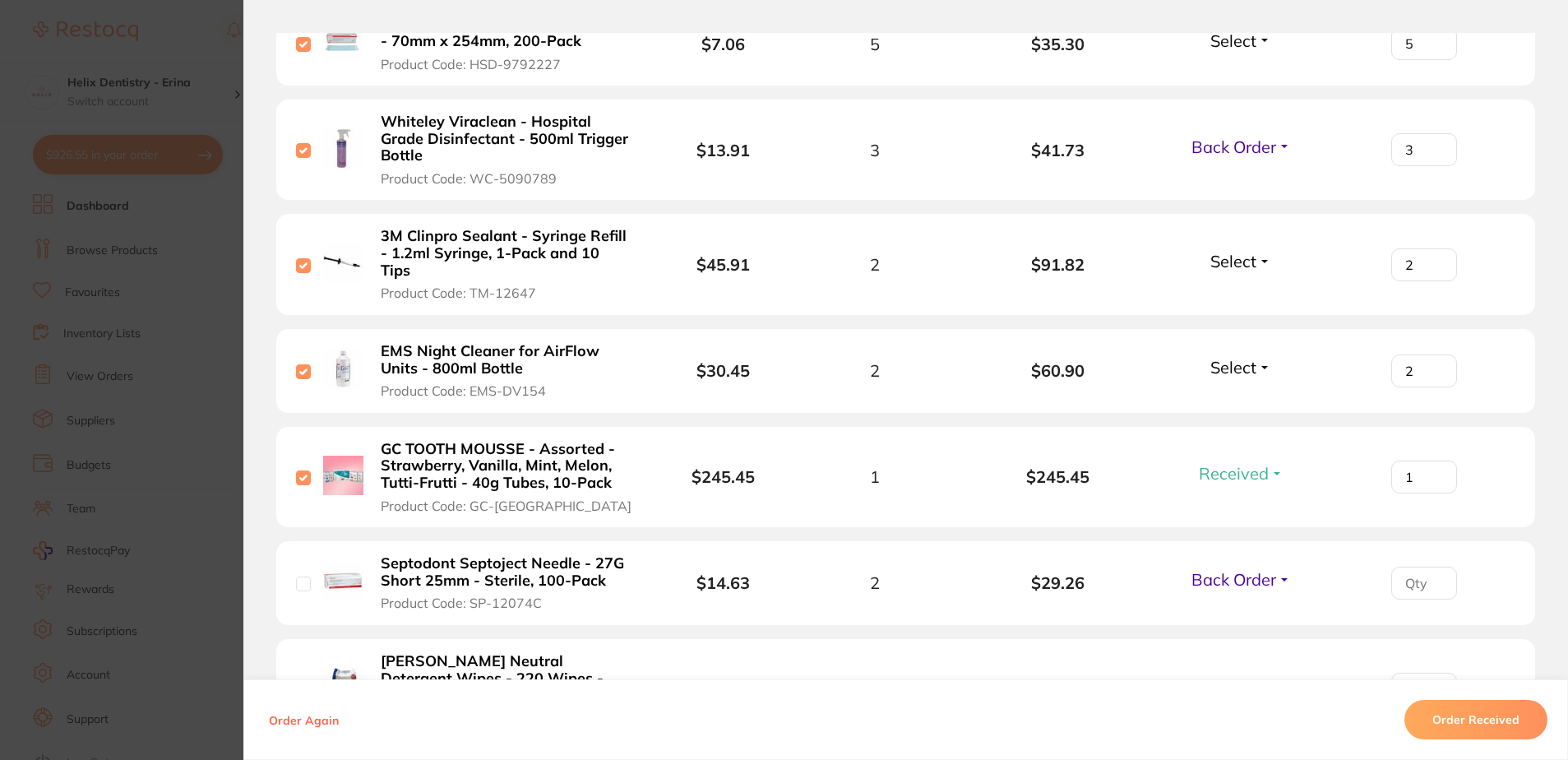
click at [1231, 361] on div "Select Received Back Order" at bounding box center [1241, 371] width 71 height 27
click at [1223, 357] on span "Select" at bounding box center [1234, 367] width 46 height 20
click at [1237, 397] on span "Received" at bounding box center [1241, 403] width 42 height 12
click at [1229, 259] on span "Select" at bounding box center [1234, 261] width 46 height 20
drag, startPoint x: 1237, startPoint y: 288, endPoint x: 1237, endPoint y: 205, distance: 83.0
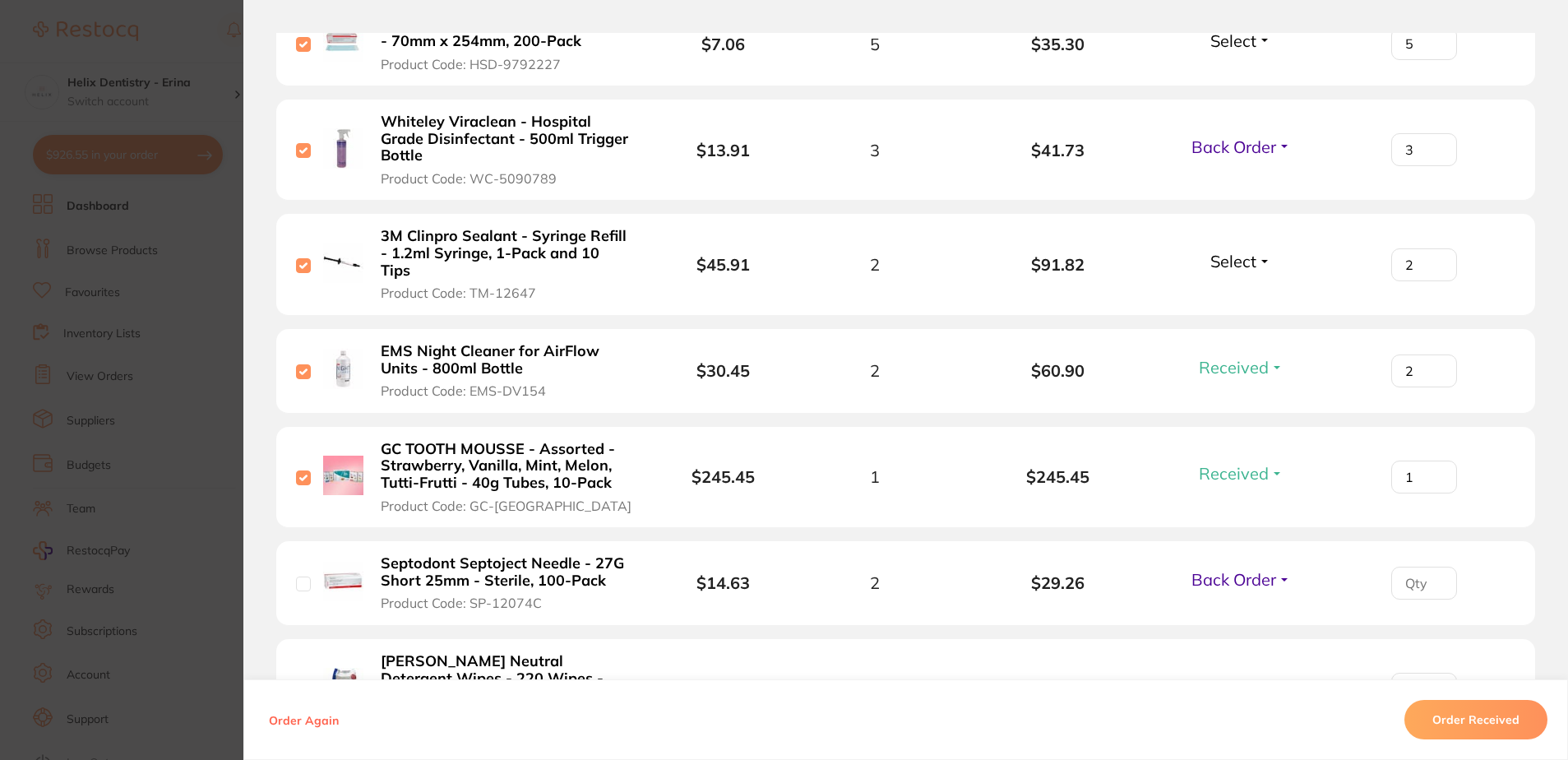
click at [1236, 247] on span "Received" at bounding box center [1241, 247] width 42 height 0
click at [1233, 153] on span "Back Order" at bounding box center [1234, 147] width 84 height 20
click at [1234, 182] on span "Received" at bounding box center [1241, 182] width 42 height 12
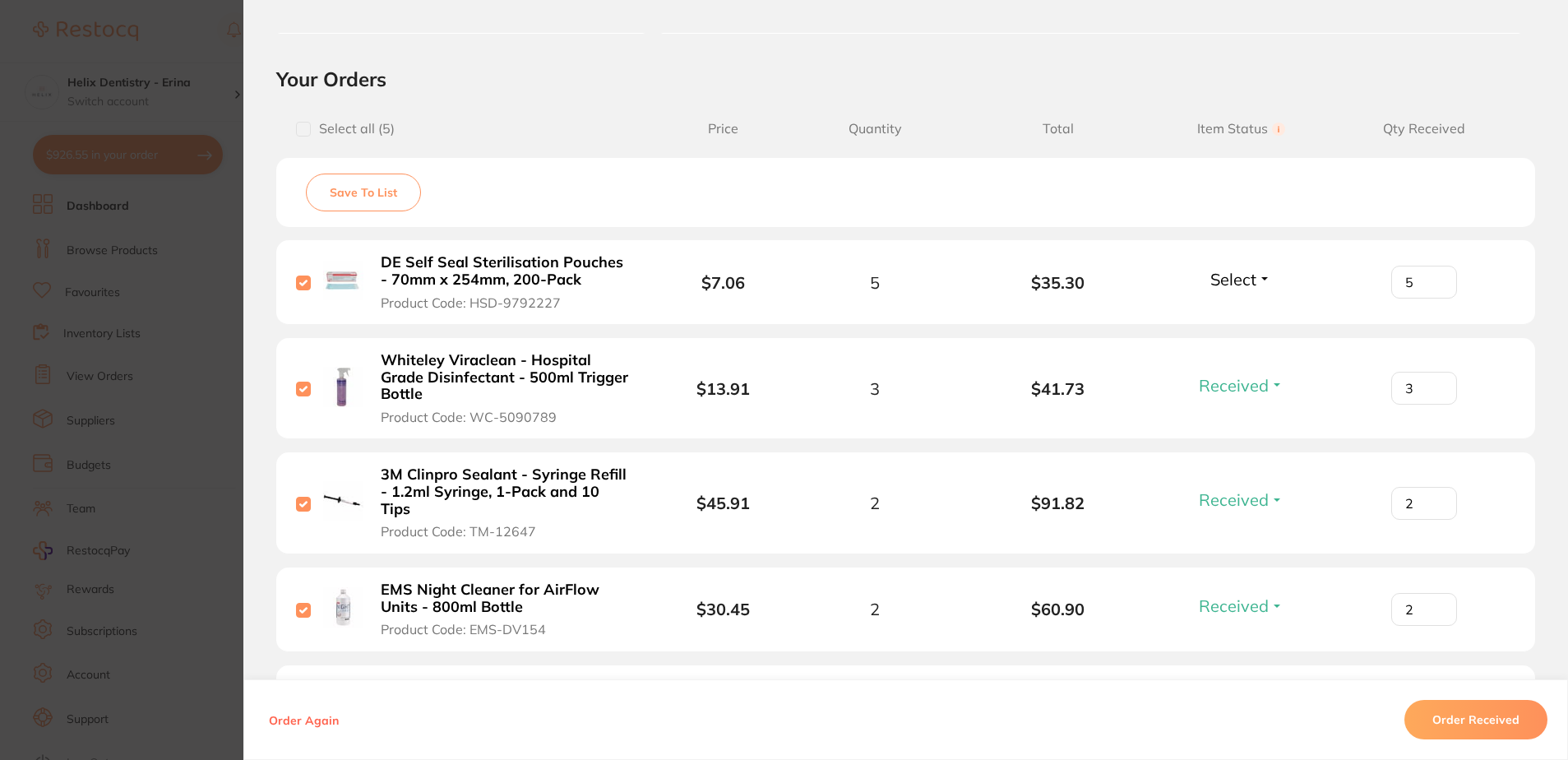
scroll to position [329, 0]
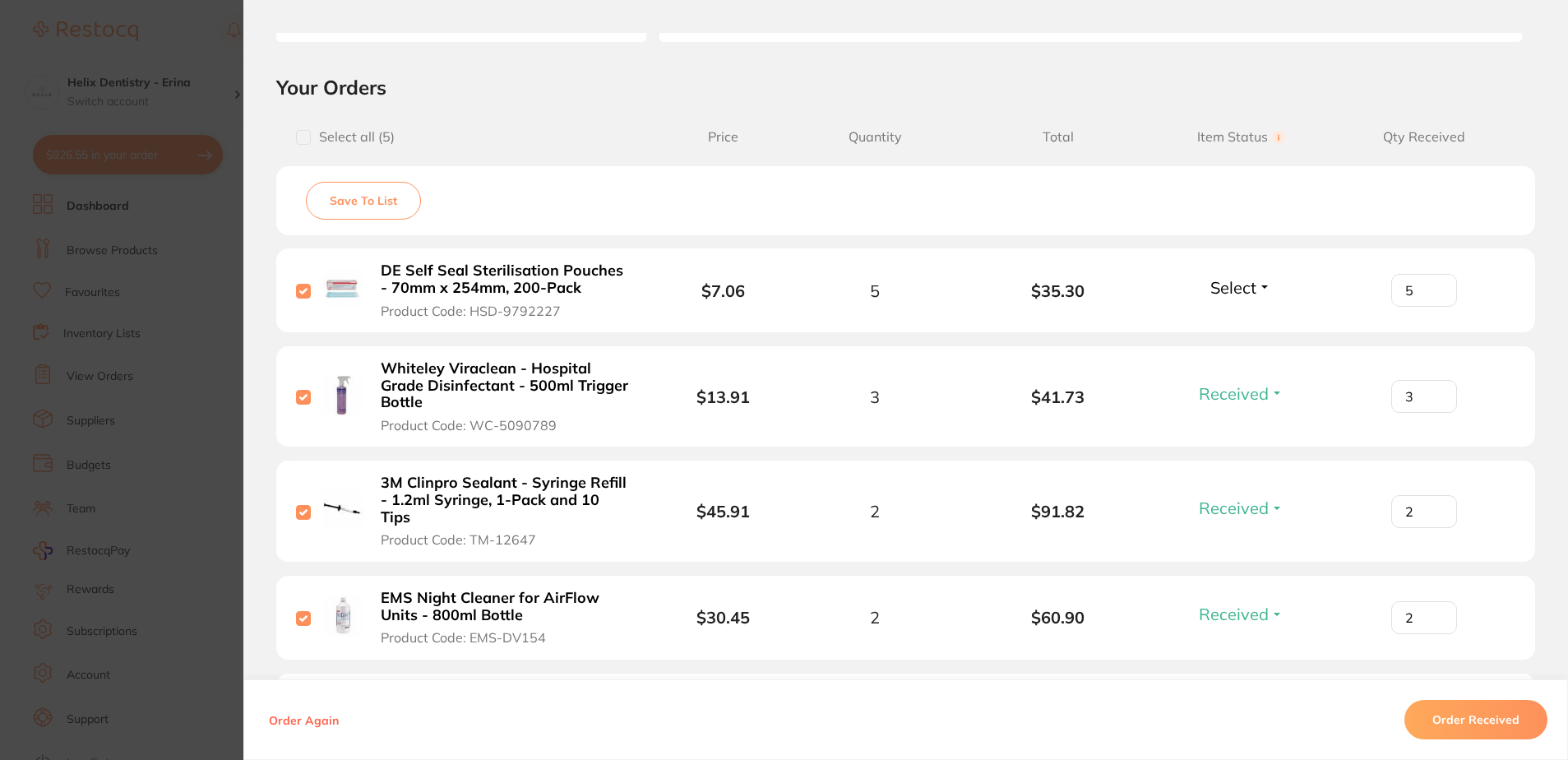
click at [1233, 282] on span "Select" at bounding box center [1234, 287] width 46 height 20
click at [1228, 323] on span "Received" at bounding box center [1241, 323] width 42 height 12
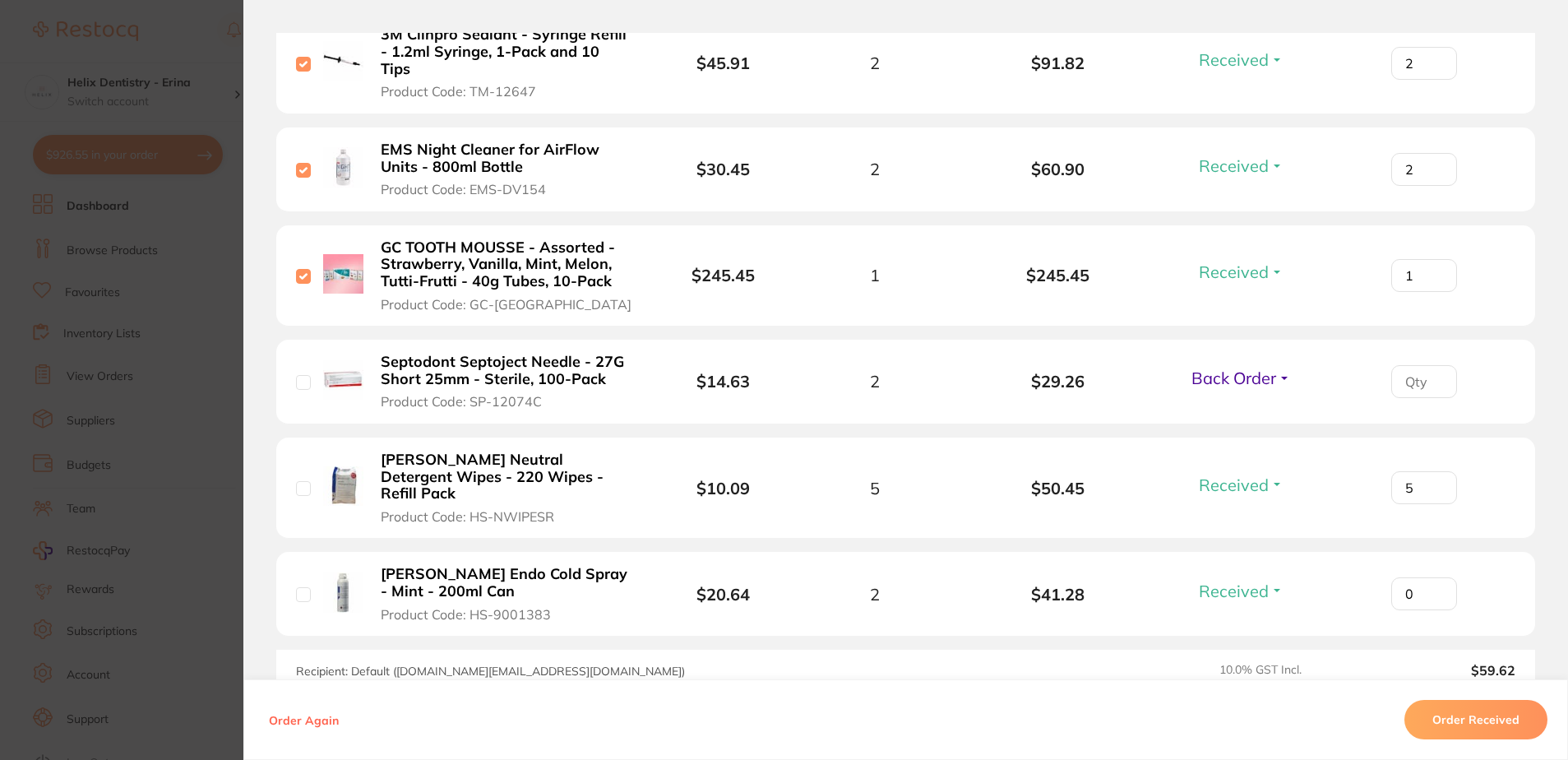
scroll to position [956, 0]
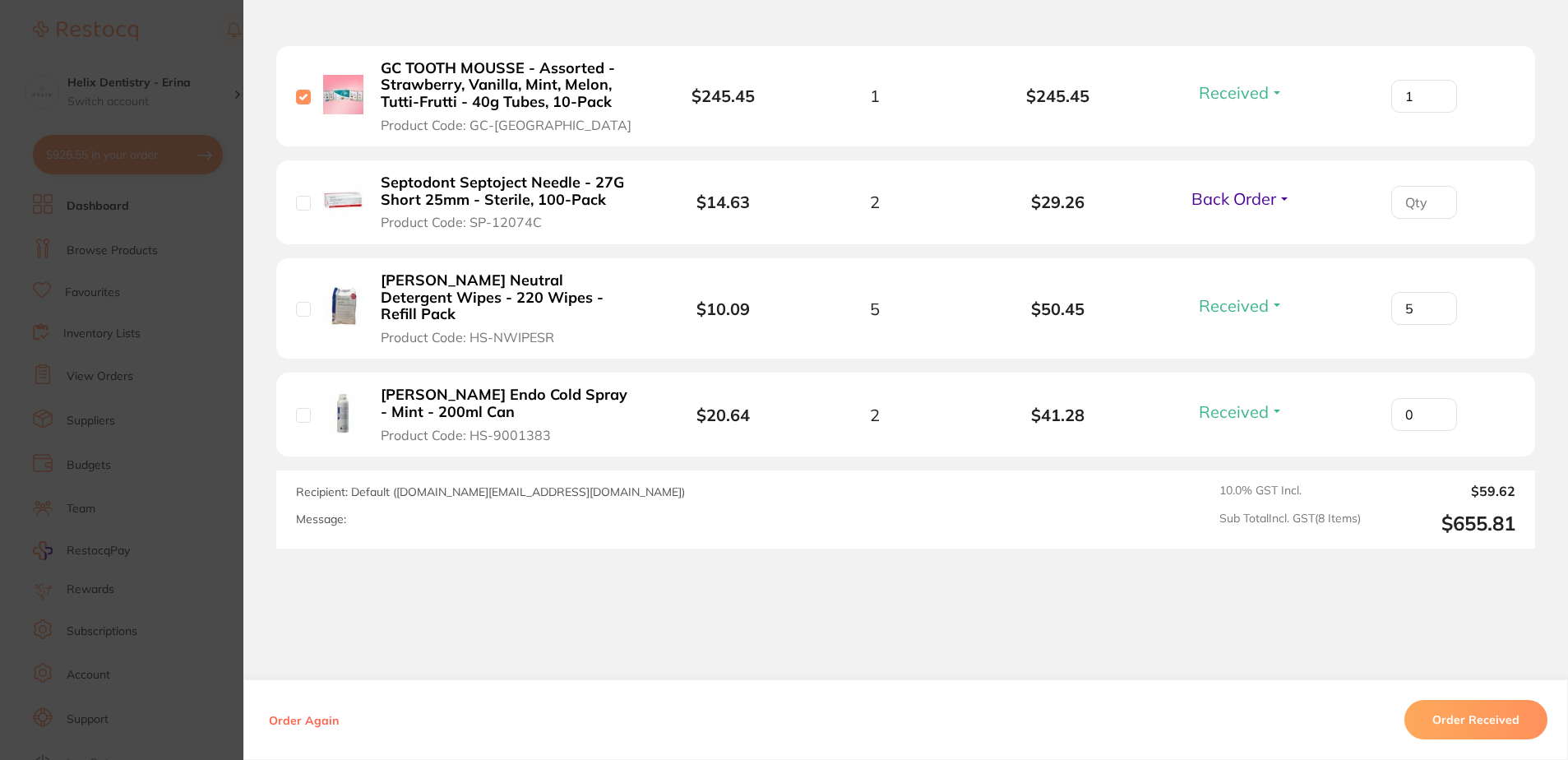
click at [1246, 402] on span "Received" at bounding box center [1234, 411] width 70 height 20
click at [297, 302] on input "checkbox" at bounding box center [303, 309] width 14 height 14
checkbox input "true"
click at [126, 504] on section "Order ID: Restocq- 89453 Order Information 7 Received 1 Back Order Accepted Ord…" at bounding box center [784, 380] width 1568 height 760
